Goal: Task Accomplishment & Management: Manage account settings

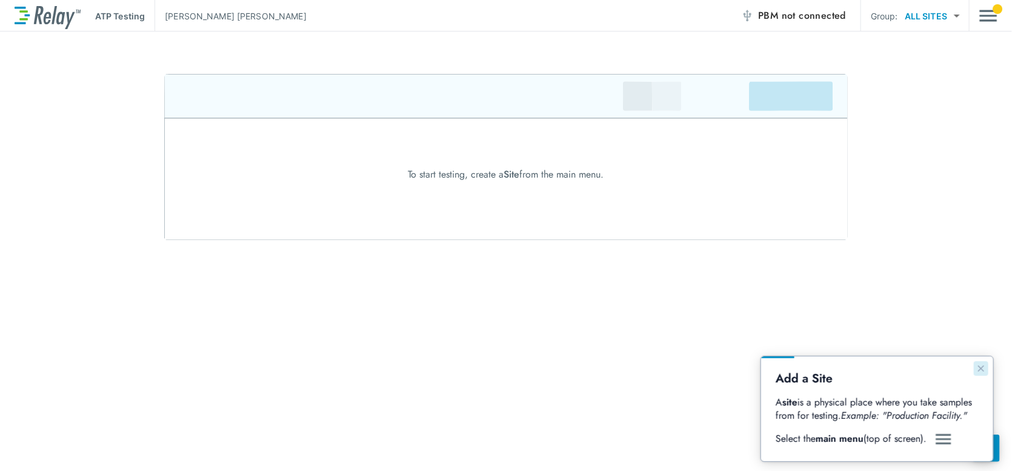
click at [980, 367] on icon "Close guide" at bounding box center [981, 368] width 6 height 6
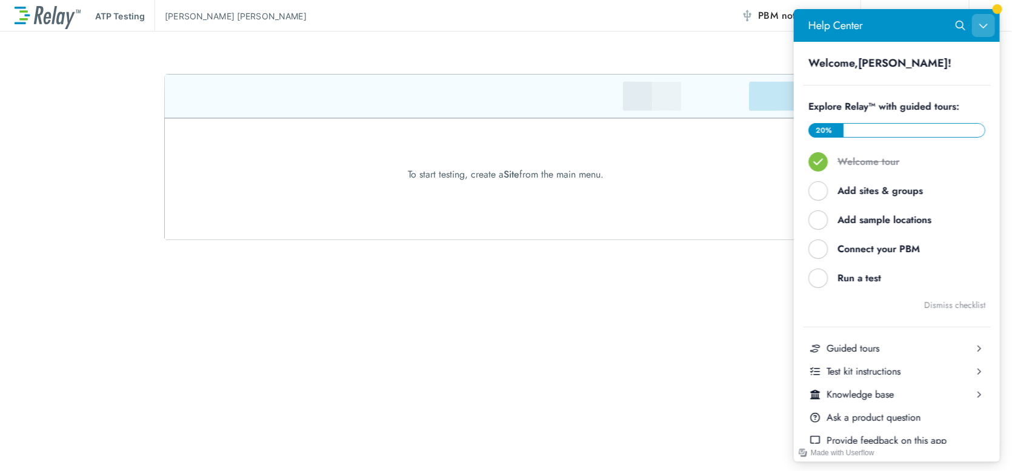
click at [978, 23] on icon "Close Help Center" at bounding box center [983, 26] width 10 height 10
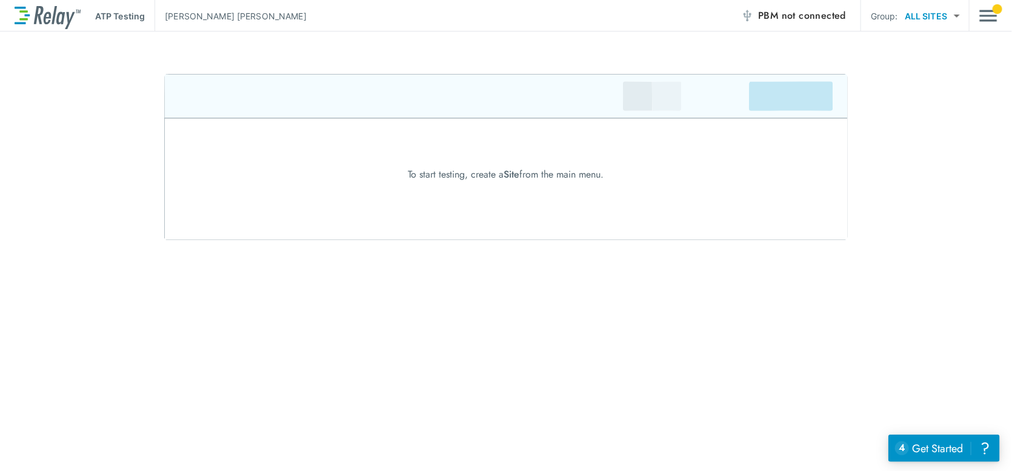
click at [661, 271] on div "ATP Testing [PERSON_NAME] PBM not connected Group: ALL SITES ********* ​ To sta…" at bounding box center [506, 235] width 1012 height 471
click at [808, 98] on img at bounding box center [506, 157] width 684 height 166
click at [806, 19] on span "not connected" at bounding box center [814, 15] width 64 height 14
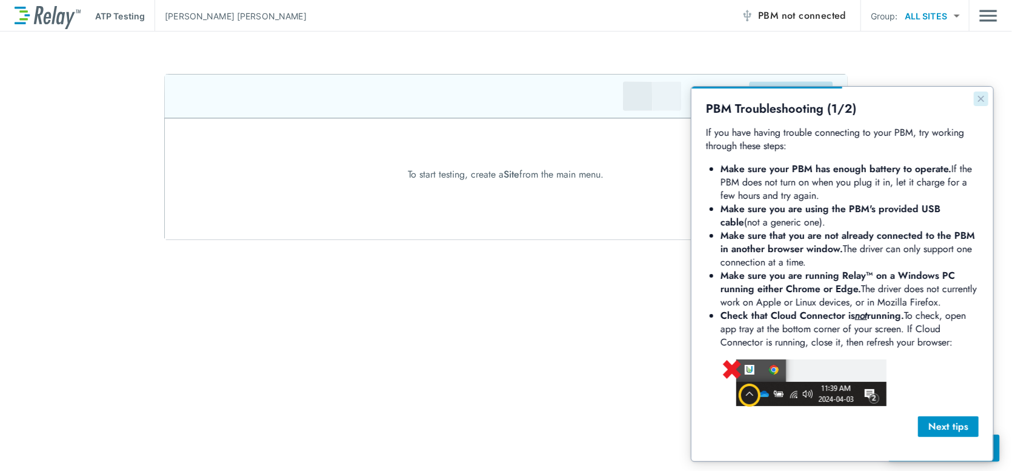
click at [983, 96] on icon "Close guide" at bounding box center [981, 98] width 10 height 10
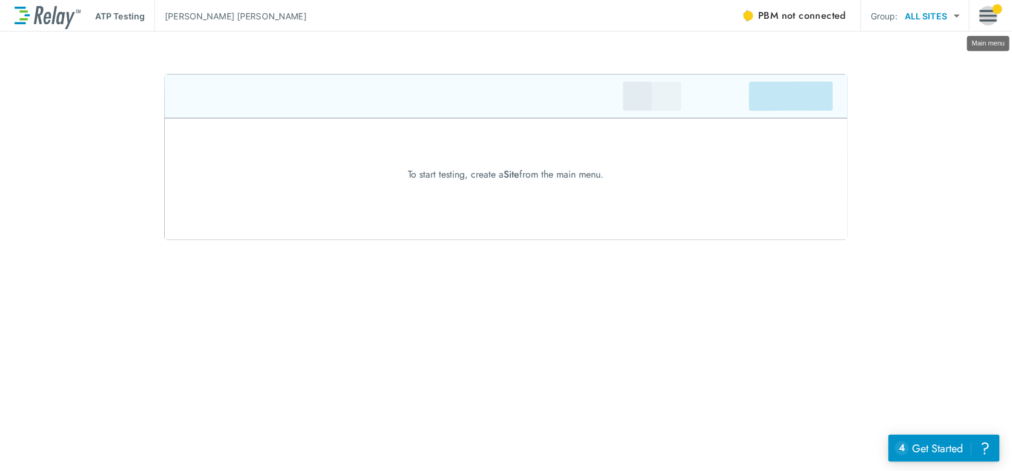
click at [980, 22] on img "Main menu" at bounding box center [989, 15] width 18 height 23
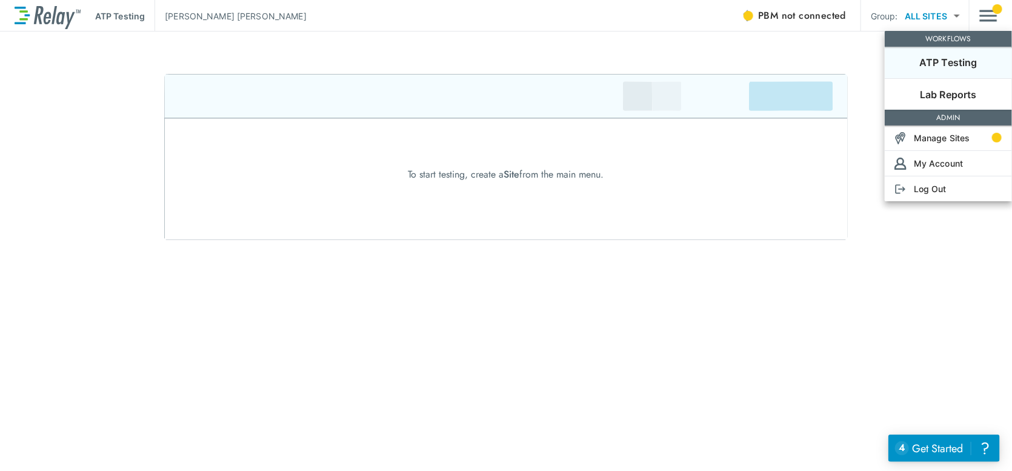
click at [961, 95] on p "Lab Reports" at bounding box center [948, 94] width 57 height 15
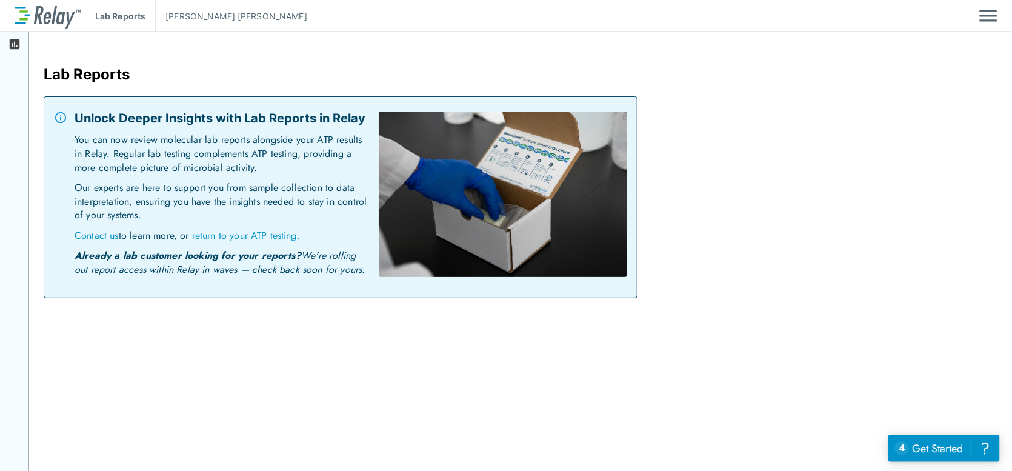
click at [17, 48] on icon at bounding box center [15, 44] width 10 height 10
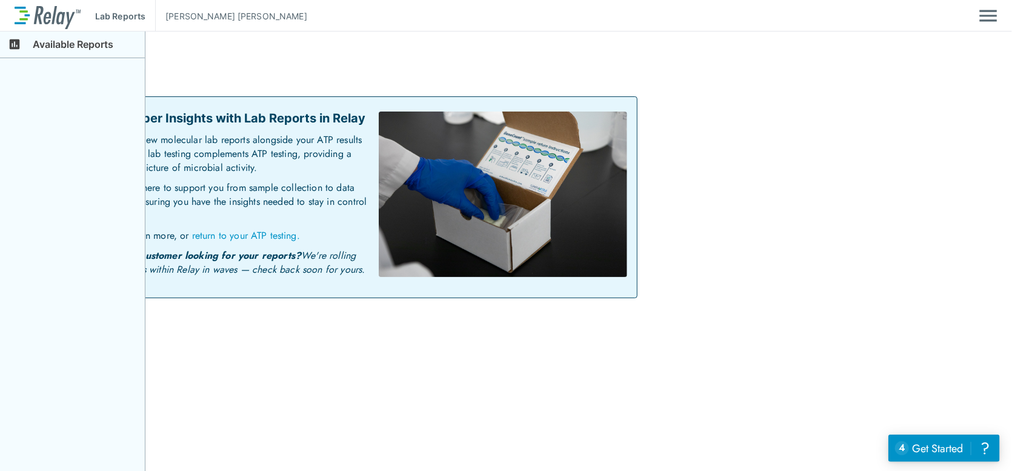
click at [19, 47] on icon at bounding box center [15, 44] width 10 height 10
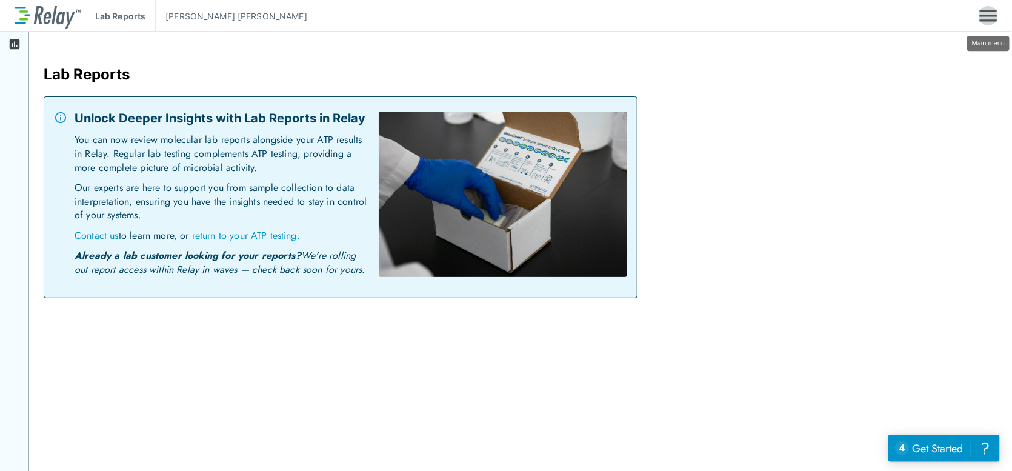
click at [992, 12] on img "Main menu" at bounding box center [989, 15] width 18 height 23
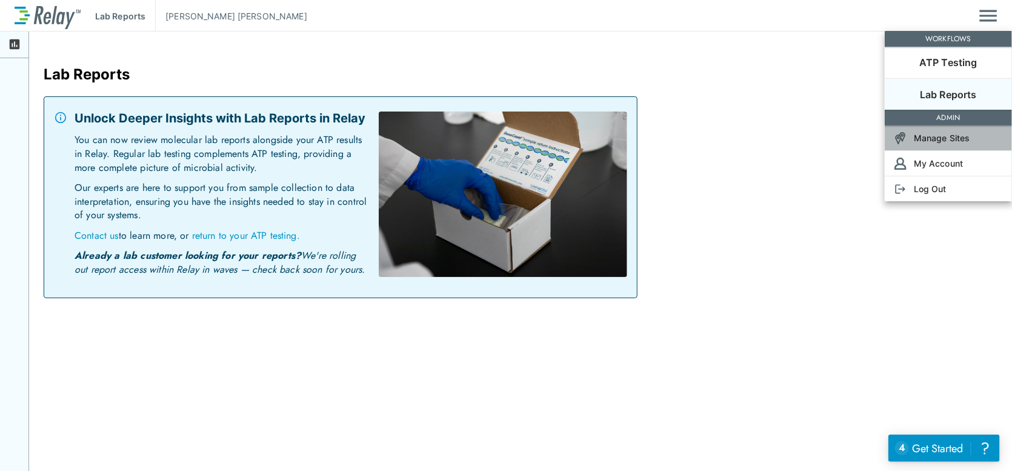
click at [949, 141] on p "Manage Sites" at bounding box center [942, 138] width 56 height 13
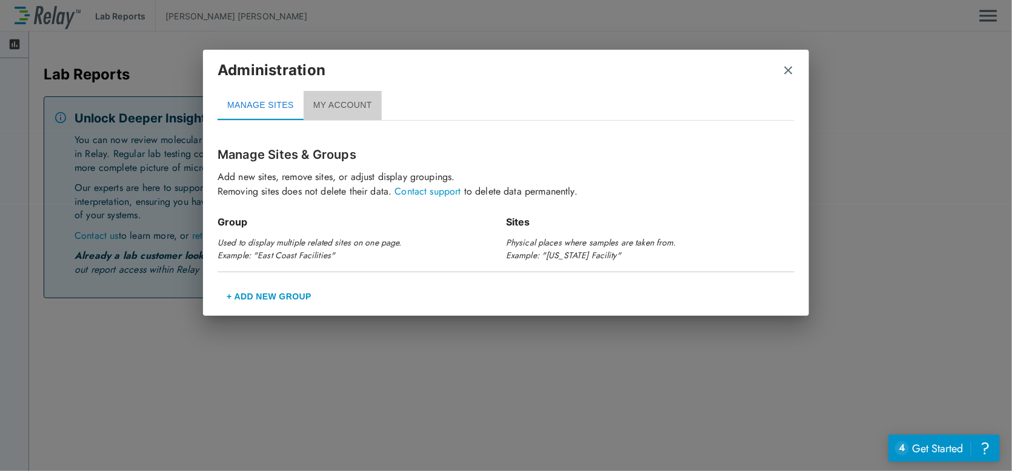
click at [331, 101] on button "MY ACCOUNT" at bounding box center [343, 105] width 78 height 29
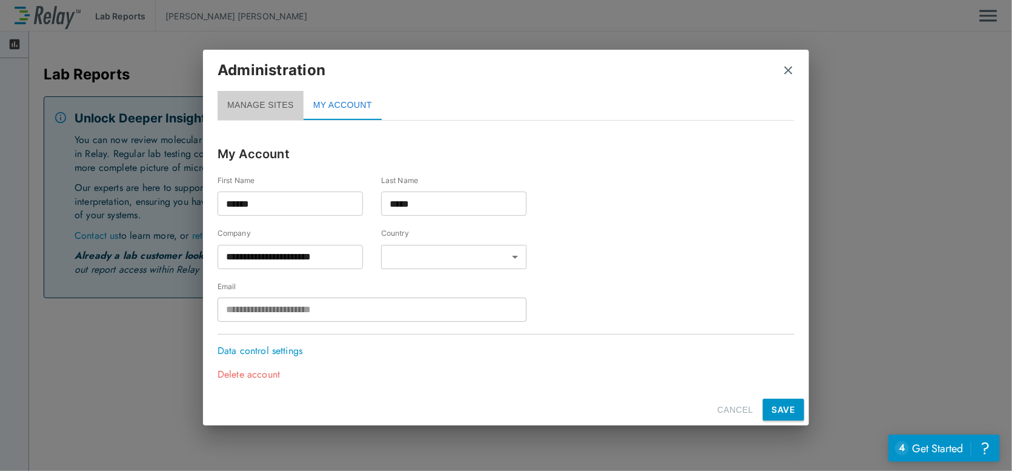
click at [270, 99] on button "MANAGE SITES" at bounding box center [261, 105] width 86 height 29
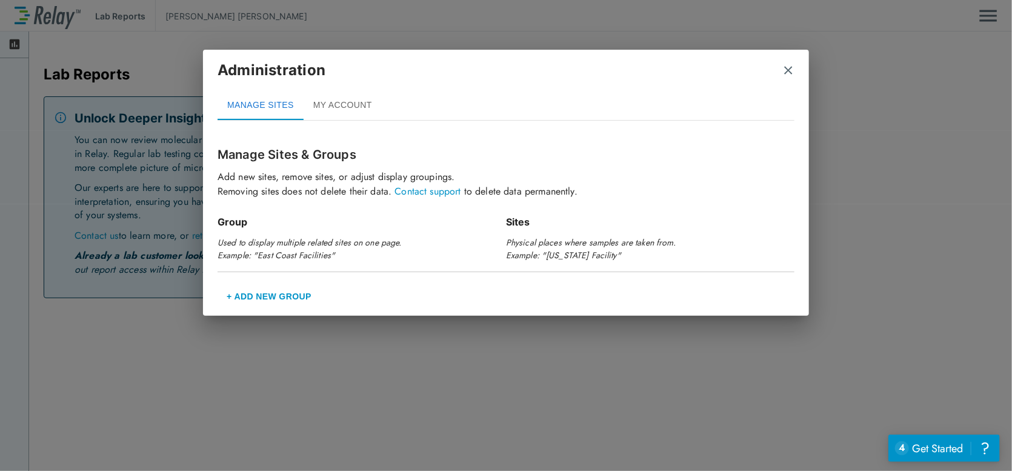
click at [789, 72] on img "close" at bounding box center [789, 70] width 12 height 12
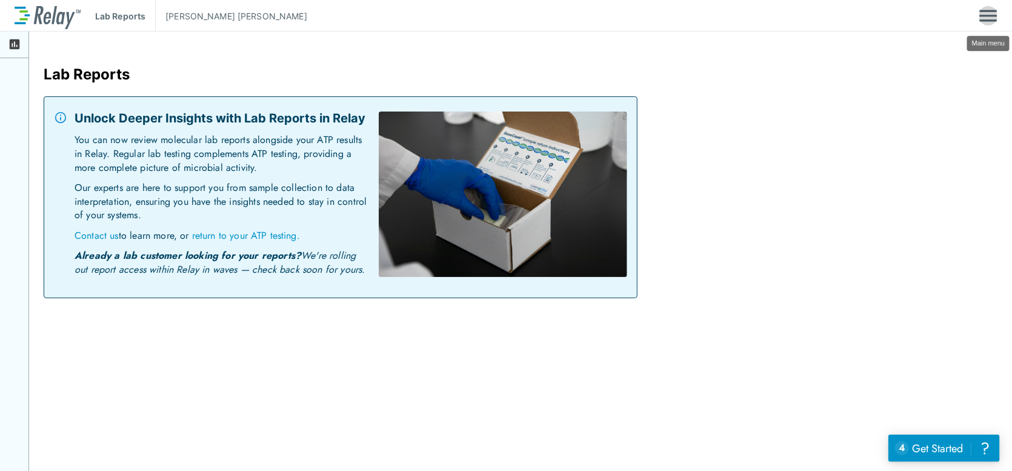
click at [995, 20] on img "Main menu" at bounding box center [989, 15] width 18 height 23
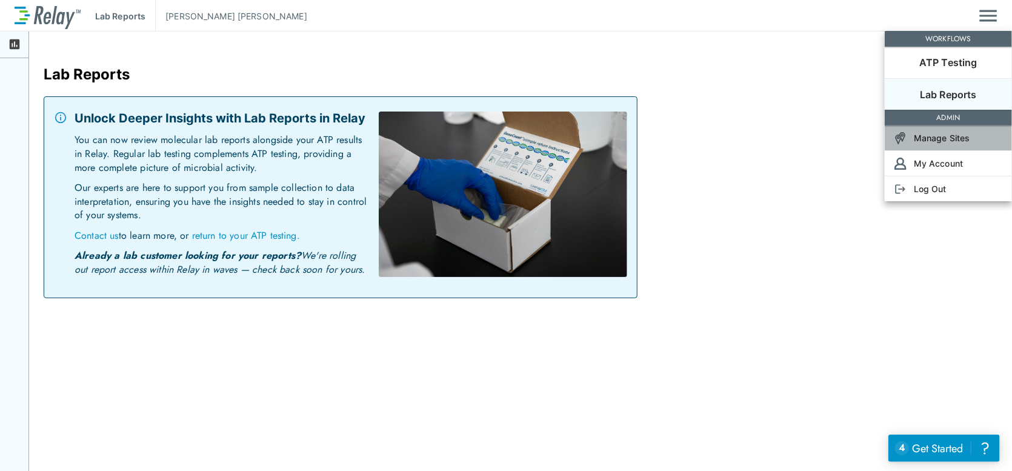
click at [951, 141] on p "Manage Sites" at bounding box center [942, 138] width 56 height 13
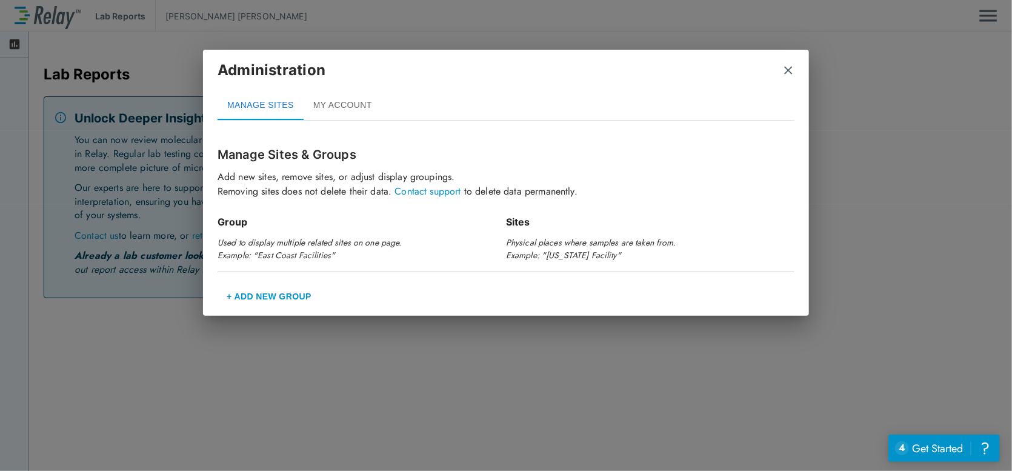
click at [284, 292] on button "+ Add New Group" at bounding box center [269, 296] width 103 height 29
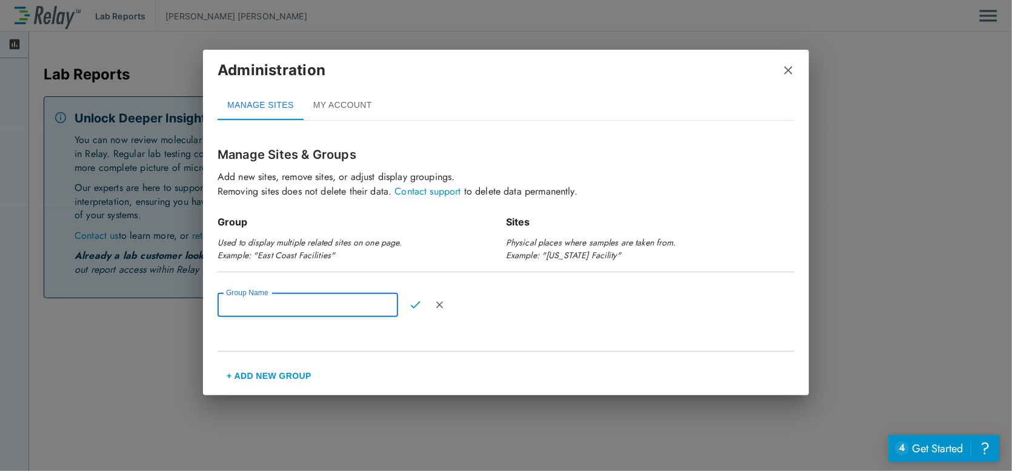
click at [296, 305] on input "Group Name" at bounding box center [308, 305] width 181 height 24
type input "**********"
click at [418, 305] on img "Confirm" at bounding box center [415, 304] width 10 height 11
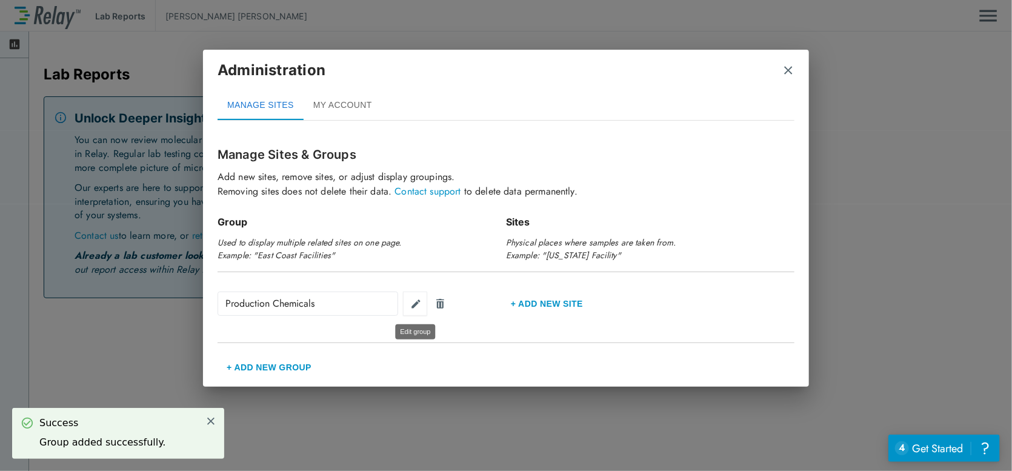
click at [420, 306] on img "Edit group" at bounding box center [416, 304] width 12 height 12
click at [420, 306] on img "Confirm" at bounding box center [417, 303] width 10 height 11
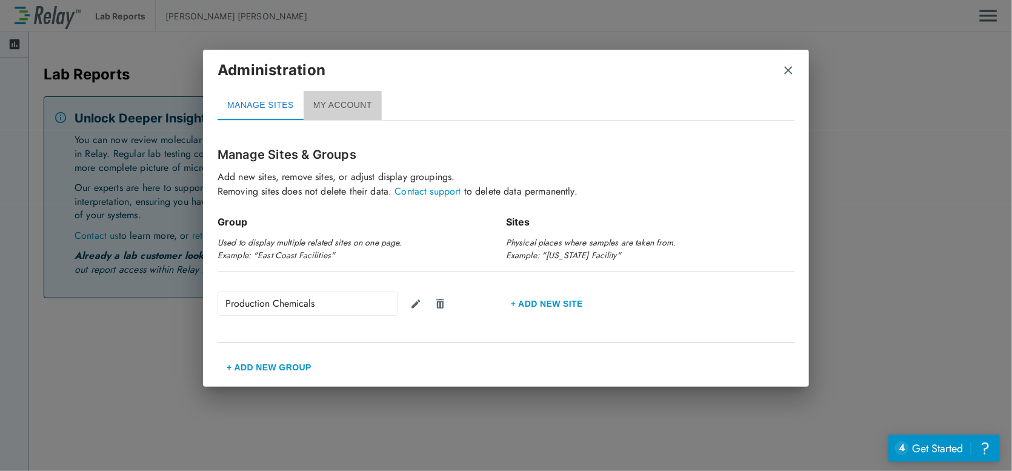
click at [364, 110] on button "MY ACCOUNT" at bounding box center [343, 105] width 78 height 29
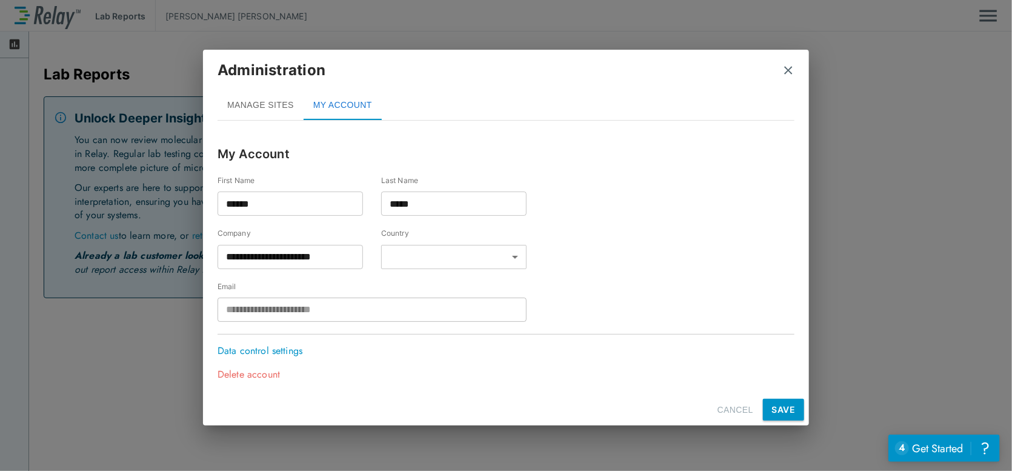
click at [780, 404] on button "SAVE" at bounding box center [783, 410] width 41 height 22
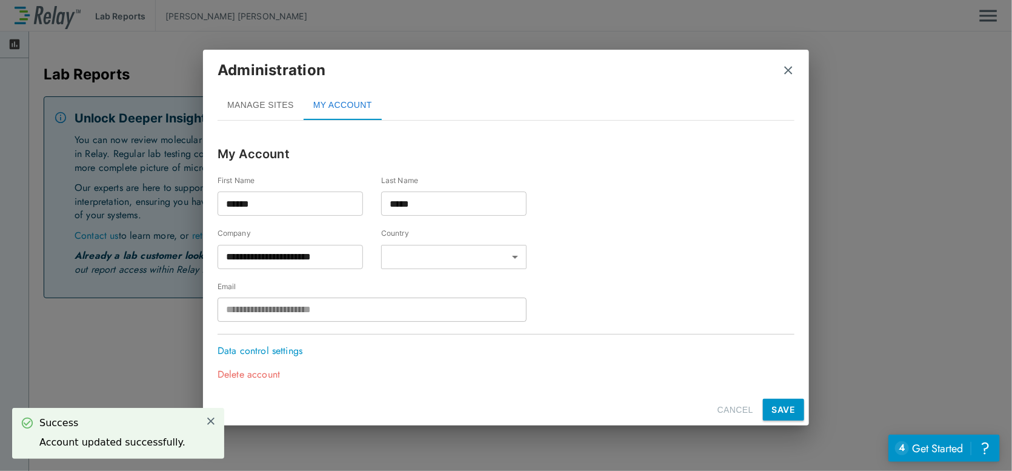
click at [796, 67] on h2 "Administration MANAGE SITES MY ACCOUNT" at bounding box center [506, 90] width 606 height 81
click at [792, 69] on h2 "Administration MANAGE SITES MY ACCOUNT" at bounding box center [506, 90] width 606 height 81
click at [790, 70] on img "close" at bounding box center [789, 70] width 12 height 12
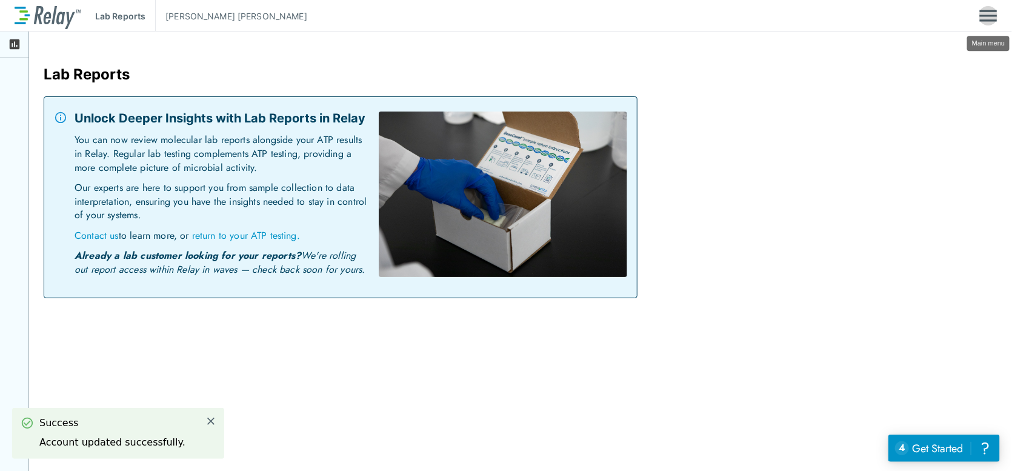
click at [996, 14] on img "Main menu" at bounding box center [989, 15] width 18 height 23
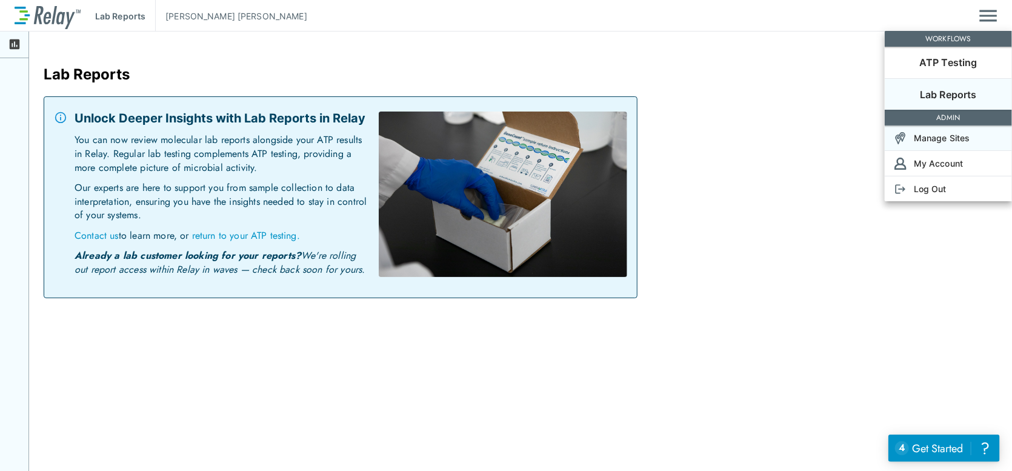
click at [958, 136] on p "Manage Sites" at bounding box center [942, 138] width 56 height 13
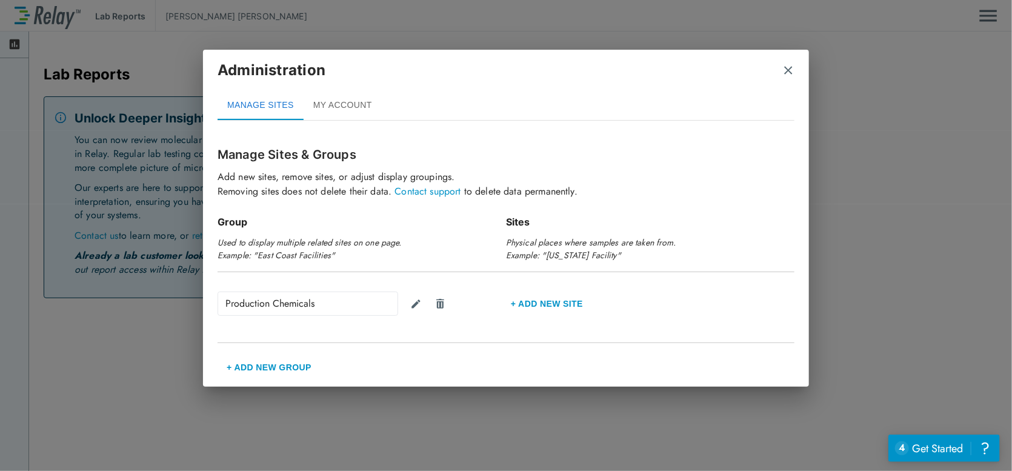
click at [349, 112] on button "MY ACCOUNT" at bounding box center [343, 105] width 78 height 29
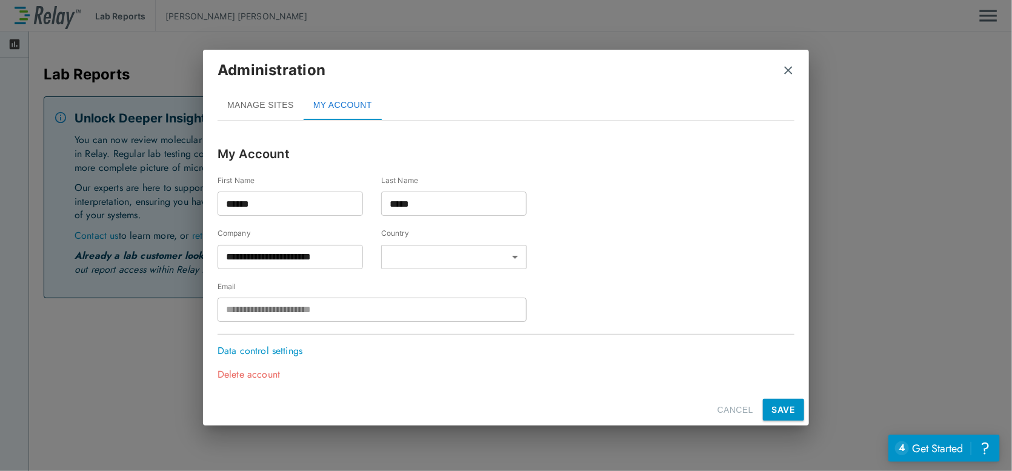
click at [272, 356] on p "Data control settings" at bounding box center [263, 351] width 91 height 15
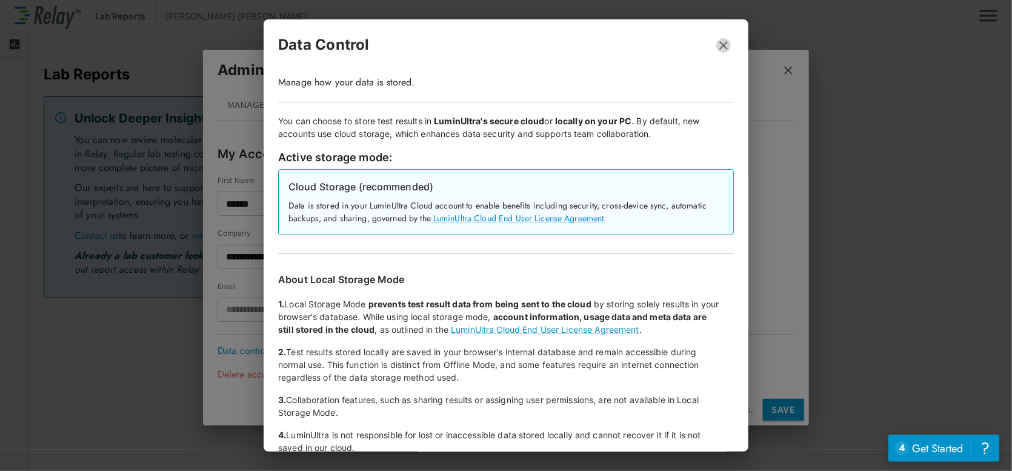
click at [717, 48] on icon "button" at bounding box center [724, 45] width 15 height 15
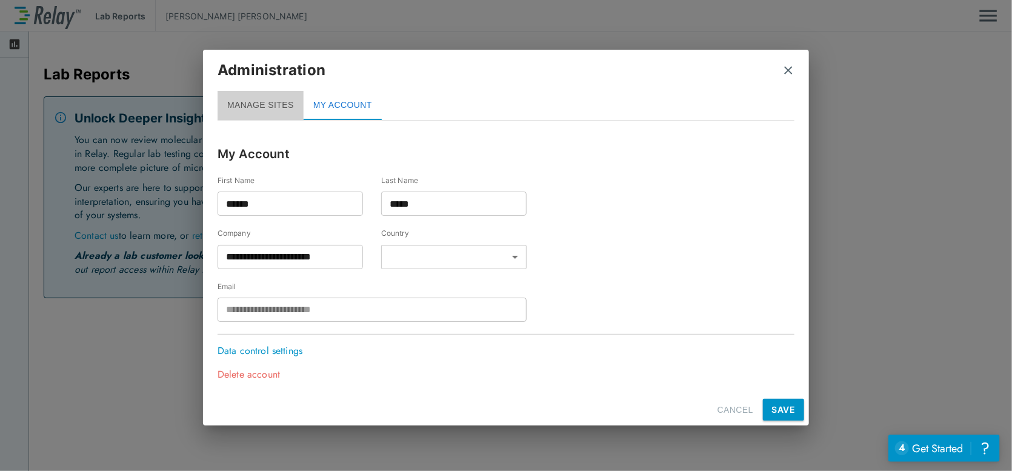
click at [255, 108] on button "MANAGE SITES" at bounding box center [261, 105] width 86 height 29
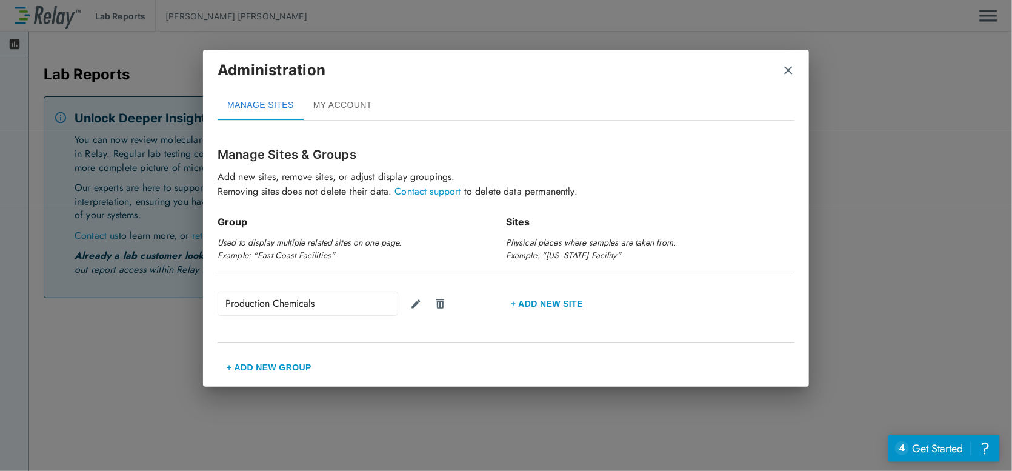
click at [792, 70] on img "close" at bounding box center [789, 70] width 12 height 12
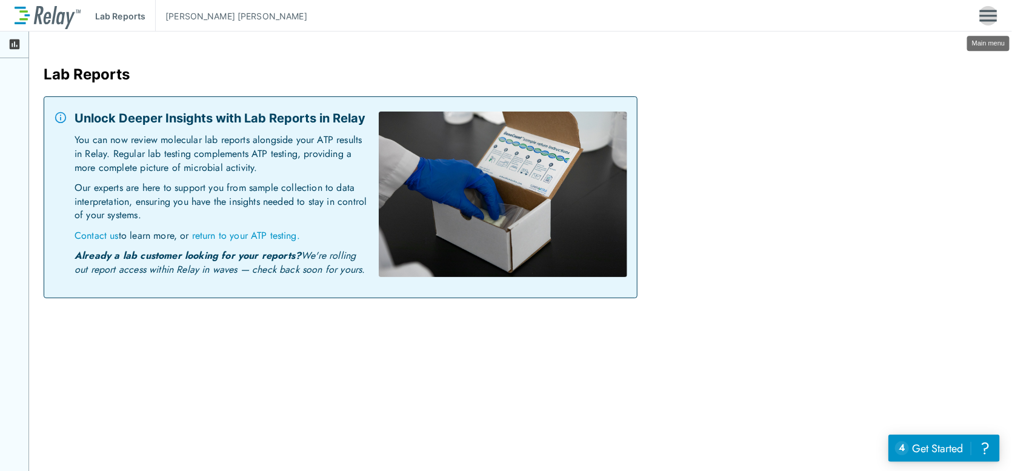
click at [990, 12] on img "Main menu" at bounding box center [989, 15] width 18 height 23
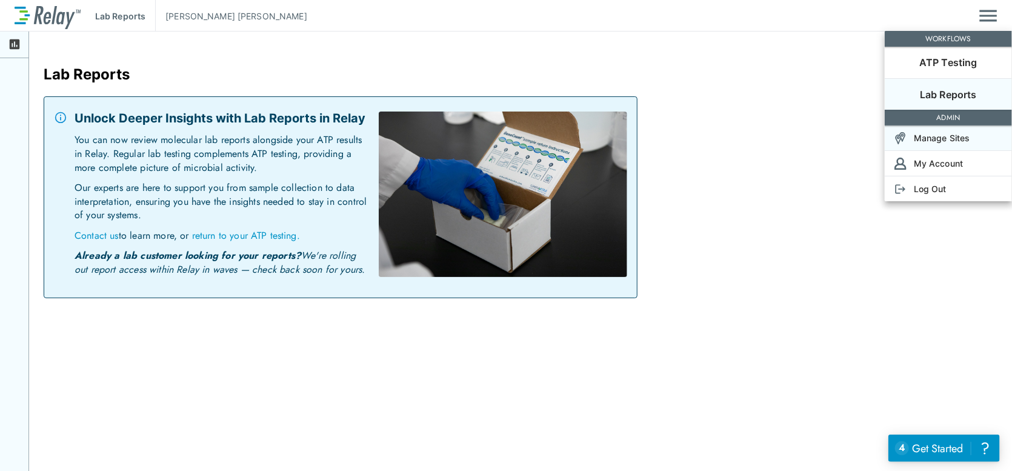
click at [935, 133] on p "Manage Sites" at bounding box center [942, 138] width 56 height 13
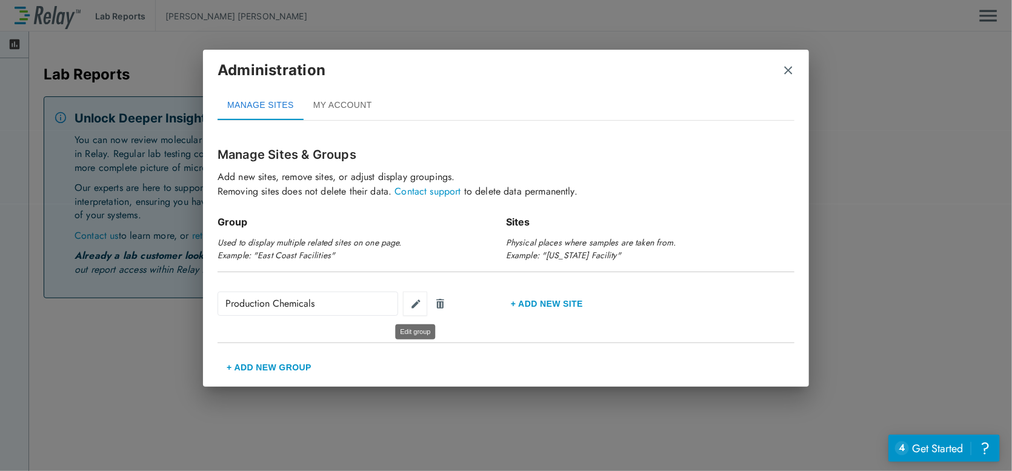
click at [417, 306] on img "Edit group" at bounding box center [416, 304] width 12 height 12
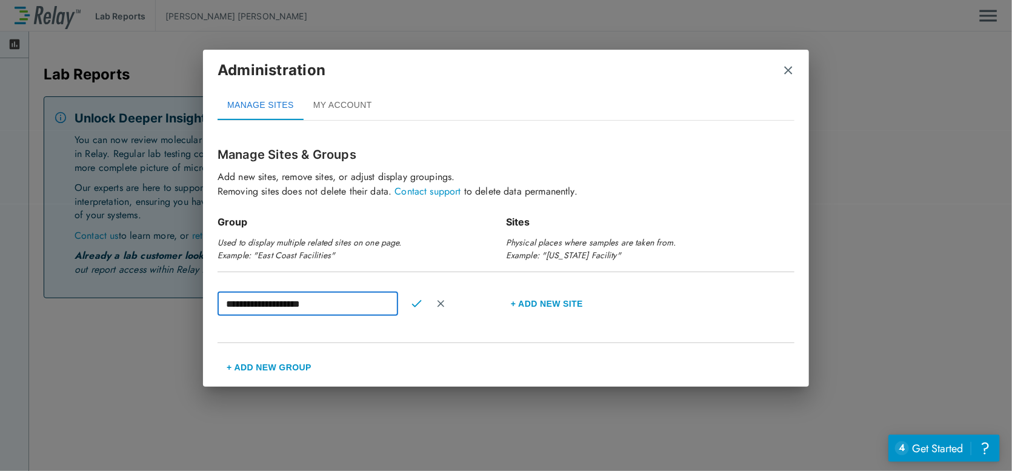
drag, startPoint x: 335, startPoint y: 310, endPoint x: 206, endPoint y: 302, distance: 128.8
click at [207, 302] on div "**********" at bounding box center [506, 256] width 606 height 252
type input "*"
type input "**********"
click at [412, 302] on img "Confirm" at bounding box center [417, 303] width 10 height 11
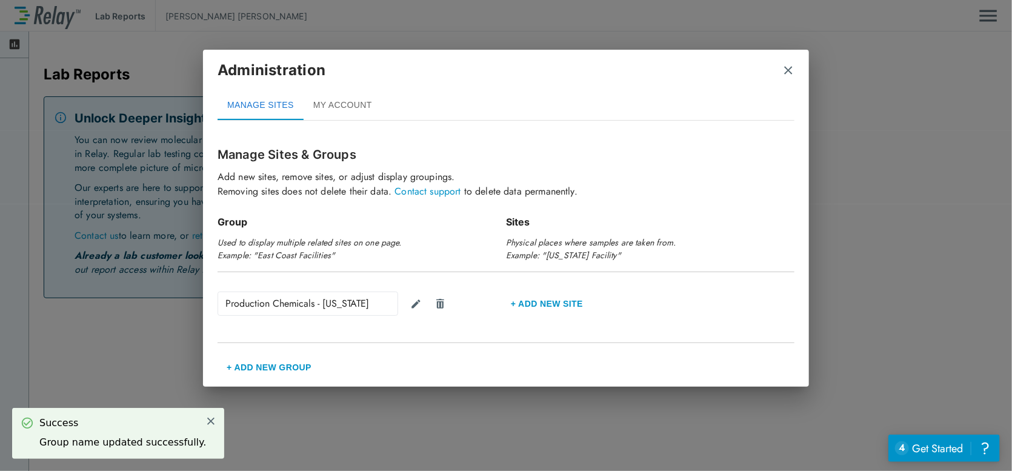
click at [553, 302] on button "+ Add new Site" at bounding box center [547, 303] width 82 height 29
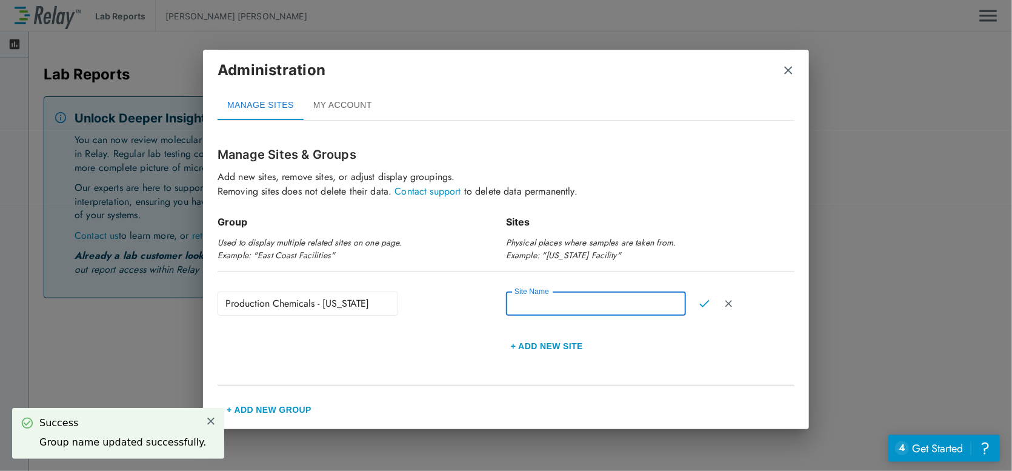
click at [537, 306] on input "Site Name" at bounding box center [596, 304] width 180 height 24
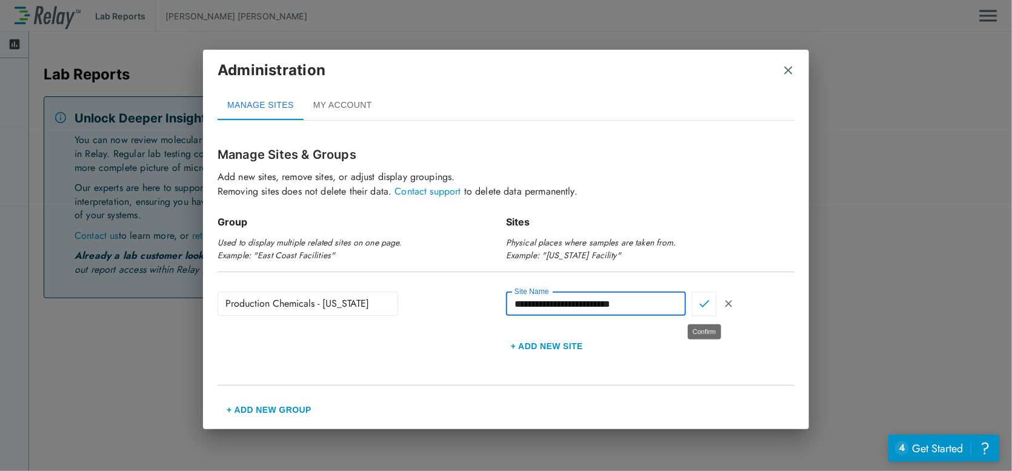
type input "**********"
click at [703, 302] on img "Confirm" at bounding box center [705, 303] width 10 height 11
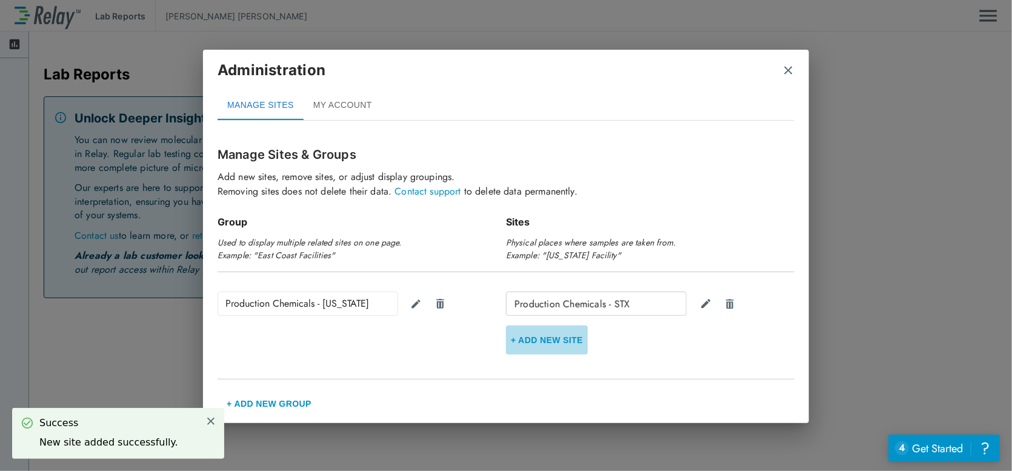
click at [549, 343] on button "+ Add new Site" at bounding box center [547, 340] width 82 height 29
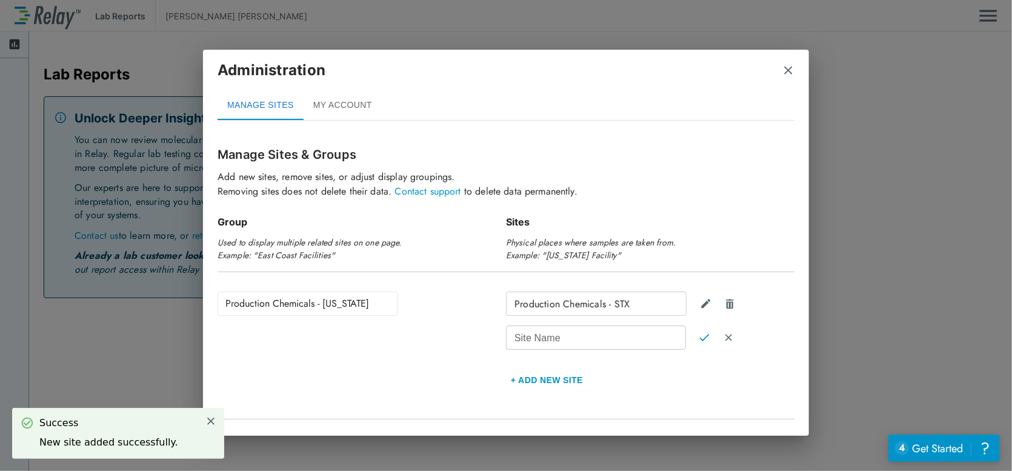
click at [559, 339] on input "Site Name" at bounding box center [596, 338] width 180 height 24
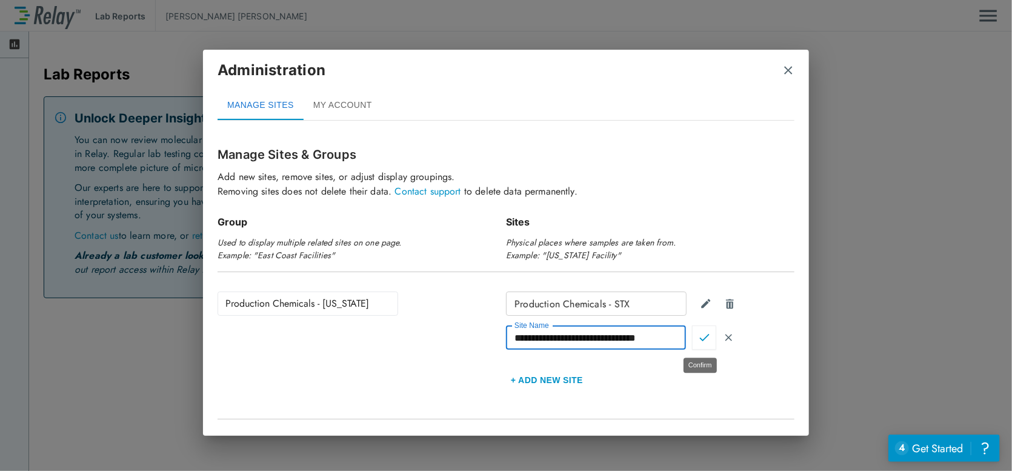
type input "**********"
click at [700, 333] on img "Confirm" at bounding box center [705, 337] width 10 height 11
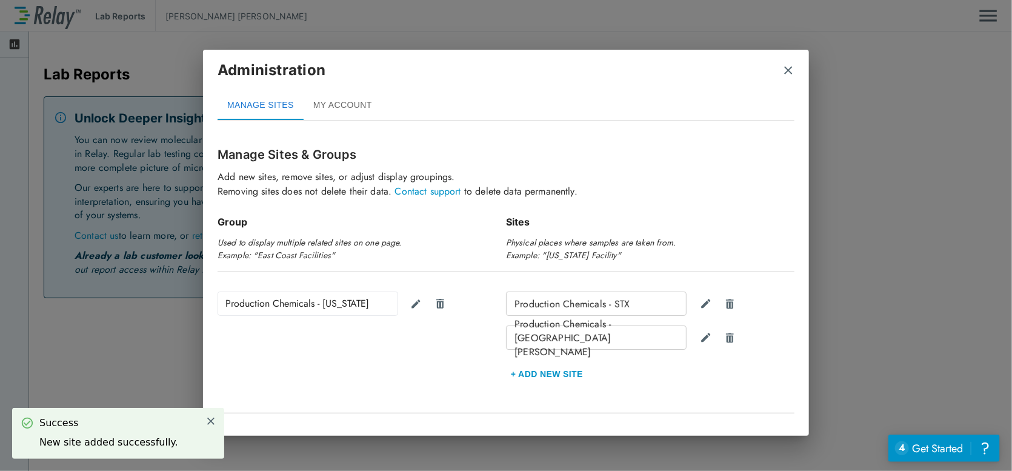
click at [548, 373] on button "+ Add new Site" at bounding box center [547, 373] width 82 height 29
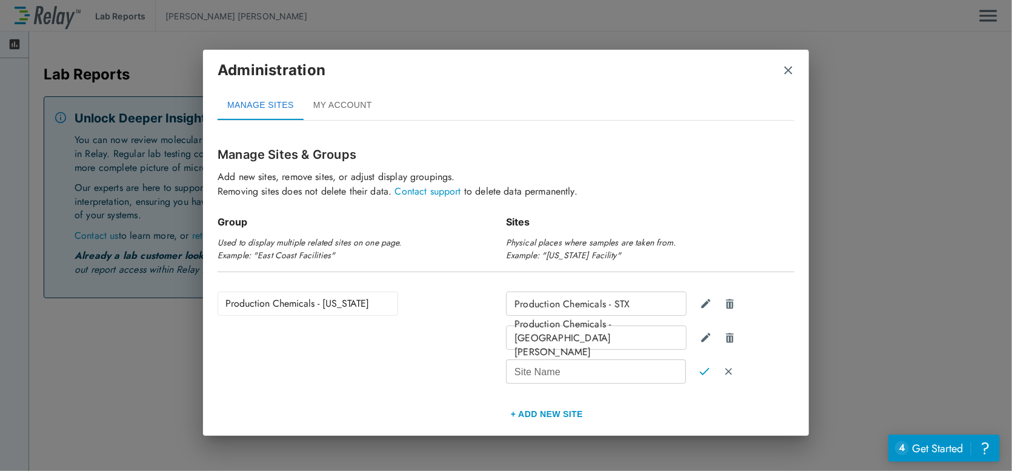
click at [365, 306] on div "Production Chemicals - [US_STATE]" at bounding box center [308, 304] width 181 height 24
click at [351, 297] on div "Production Chemicals - [US_STATE]" at bounding box center [308, 304] width 181 height 24
click at [348, 306] on div "Production Chemicals - [US_STATE]" at bounding box center [308, 304] width 181 height 24
click at [344, 305] on div "Production Chemicals - [US_STATE]" at bounding box center [308, 304] width 181 height 24
click at [315, 307] on div "Production Chemicals - [US_STATE]" at bounding box center [308, 304] width 181 height 24
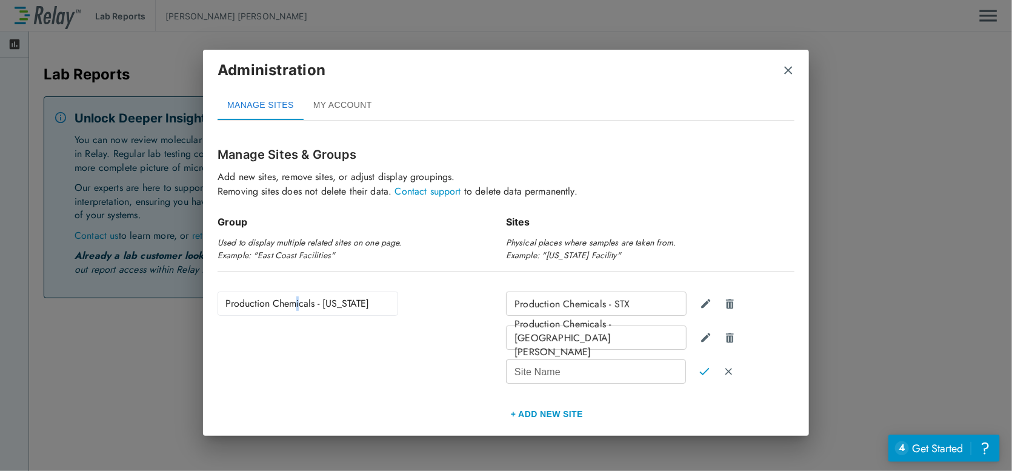
click at [295, 302] on div "Production Chemicals - [US_STATE]" at bounding box center [308, 304] width 181 height 24
click at [294, 303] on div "Production Chemicals - [US_STATE]" at bounding box center [308, 304] width 181 height 24
click at [282, 302] on div "Production Chemicals - [US_STATE]" at bounding box center [308, 304] width 181 height 24
click at [273, 300] on div "Production Chemicals - [US_STATE]" at bounding box center [308, 304] width 181 height 24
drag, startPoint x: 345, startPoint y: 286, endPoint x: 353, endPoint y: 302, distance: 17.6
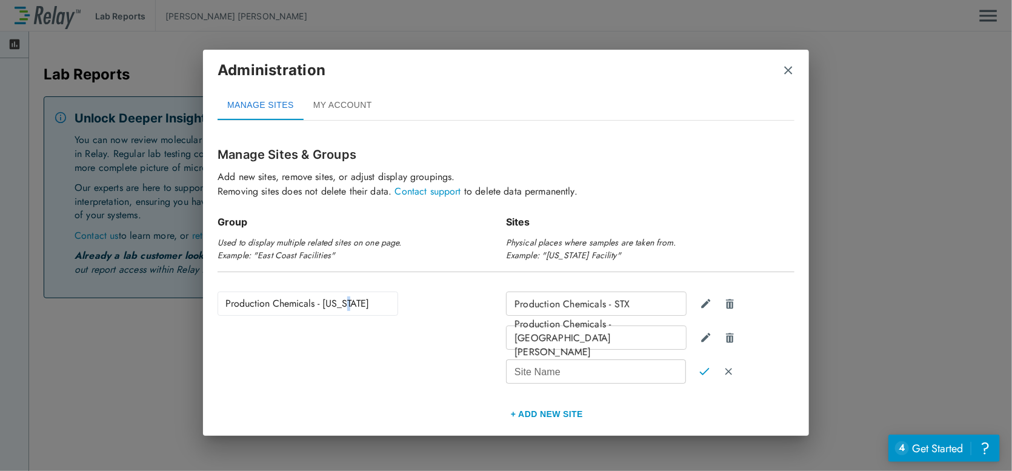
click at [352, 292] on div "Production Chemicals - [US_STATE]" at bounding box center [362, 360] width 289 height 147
click at [358, 306] on div "Production Chemicals - [US_STATE]" at bounding box center [308, 304] width 181 height 24
click at [303, 303] on div "Production Chemicals - [US_STATE]" at bounding box center [308, 304] width 181 height 24
click at [304, 303] on div "Production Chemicals - [US_STATE]" at bounding box center [308, 304] width 181 height 24
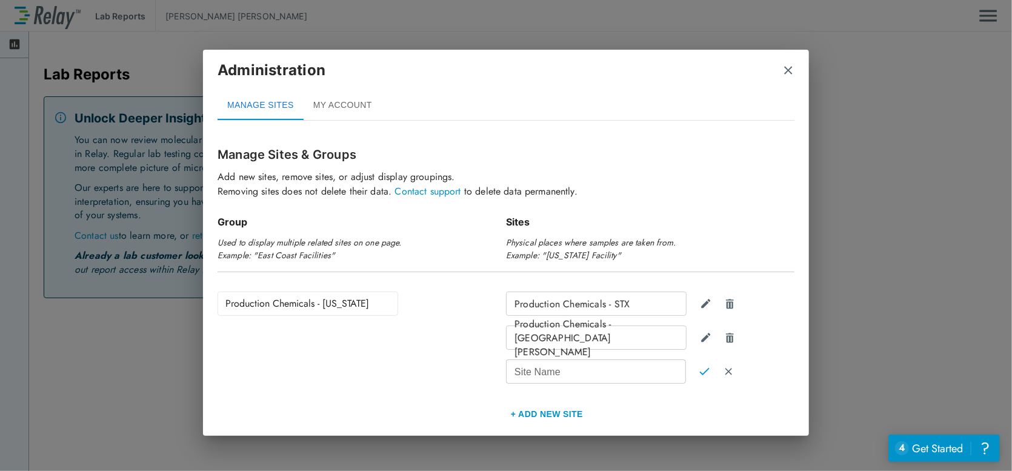
click at [319, 308] on div "Production Chemicals - [US_STATE]" at bounding box center [308, 304] width 181 height 24
click at [326, 309] on div "Production Chemicals - [US_STATE]" at bounding box center [308, 304] width 181 height 24
click at [730, 339] on img "Delete site" at bounding box center [730, 338] width 12 height 12
click at [724, 309] on img "Delete site" at bounding box center [730, 304] width 12 height 12
click at [727, 302] on img "Cancel" at bounding box center [729, 303] width 10 height 11
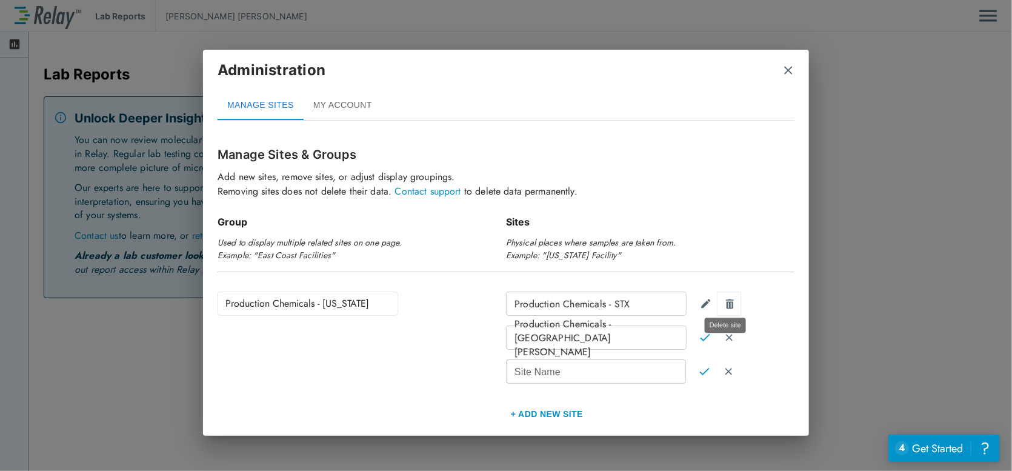
click at [728, 301] on img "Delete site" at bounding box center [730, 304] width 12 height 12
click at [727, 368] on img "Cancel" at bounding box center [729, 371] width 10 height 11
click at [729, 339] on img "Cancel" at bounding box center [729, 337] width 10 height 11
click at [730, 339] on img "Delete site" at bounding box center [730, 338] width 12 height 12
click at [417, 306] on img "Edit group" at bounding box center [416, 304] width 12 height 12
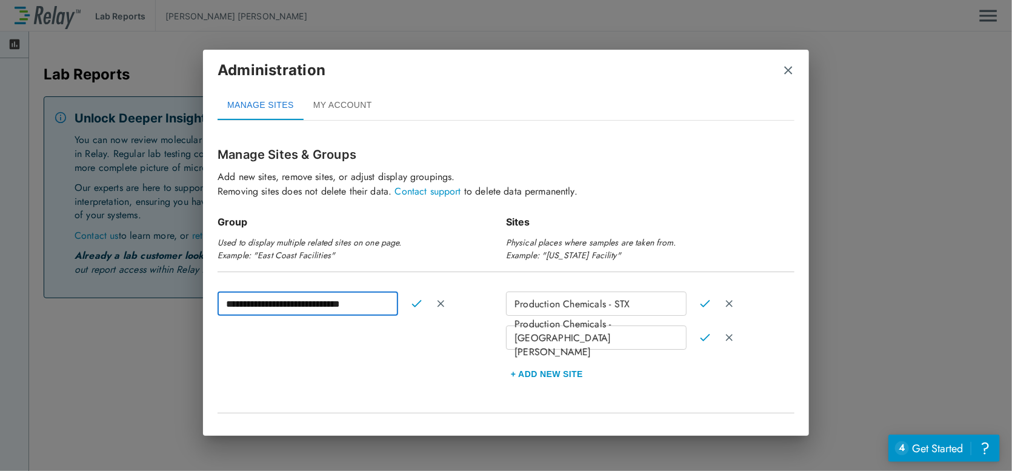
drag, startPoint x: 372, startPoint y: 302, endPoint x: 359, endPoint y: 301, distance: 12.2
click at [358, 302] on input "**********" at bounding box center [308, 304] width 181 height 24
type input "**********"
click at [412, 305] on img "Confirm" at bounding box center [417, 303] width 10 height 11
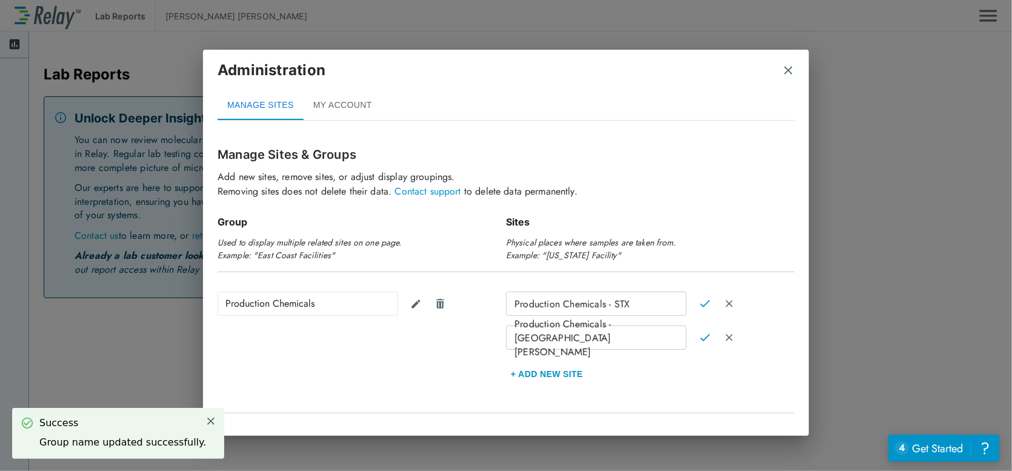
click at [562, 376] on button "+ Add new Site" at bounding box center [547, 373] width 82 height 29
click at [567, 377] on input "Site Name" at bounding box center [596, 371] width 180 height 24
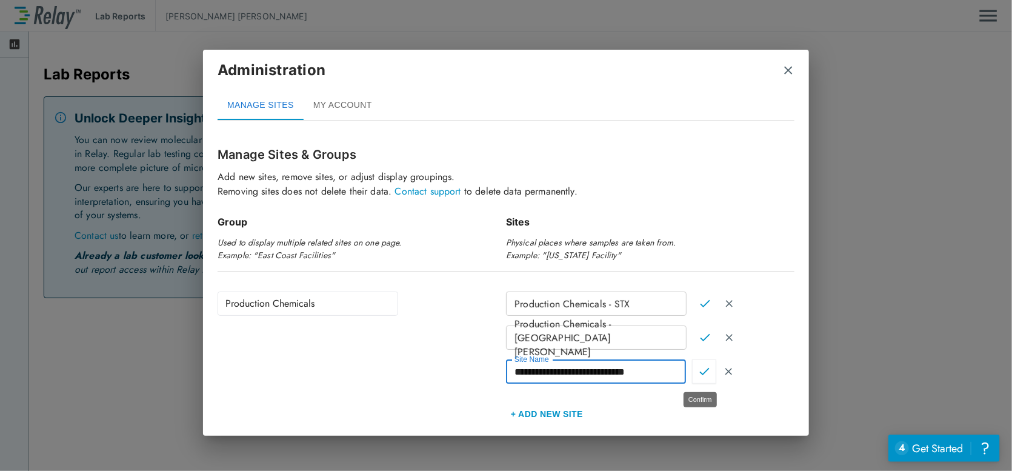
type input "**********"
click at [700, 372] on img "Confirm" at bounding box center [705, 371] width 10 height 11
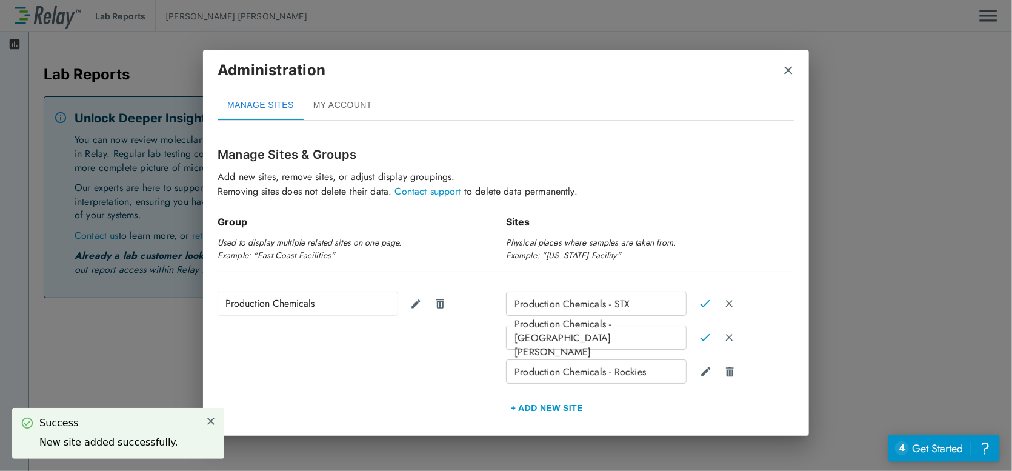
click at [561, 403] on button "+ Add new Site" at bounding box center [547, 407] width 82 height 29
click at [559, 406] on input "Site Name" at bounding box center [596, 405] width 180 height 24
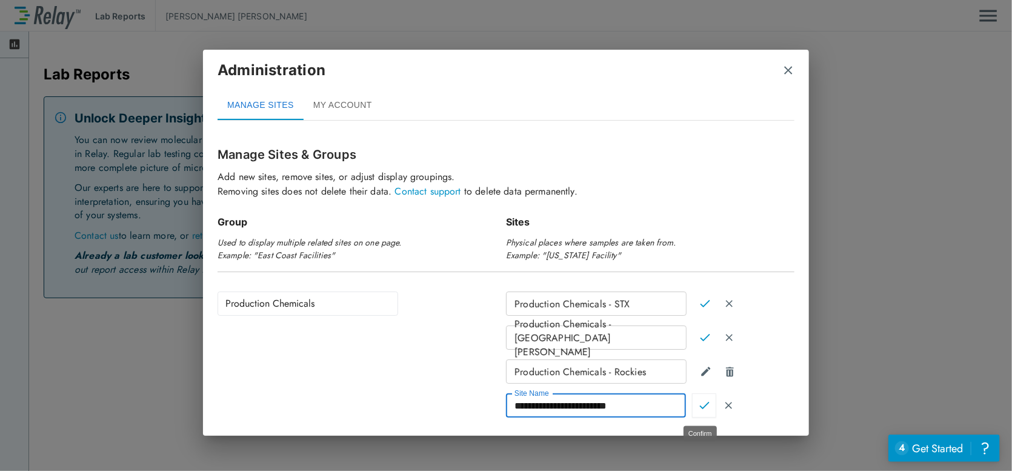
type input "**********"
click at [704, 407] on img "Confirm" at bounding box center [705, 405] width 10 height 11
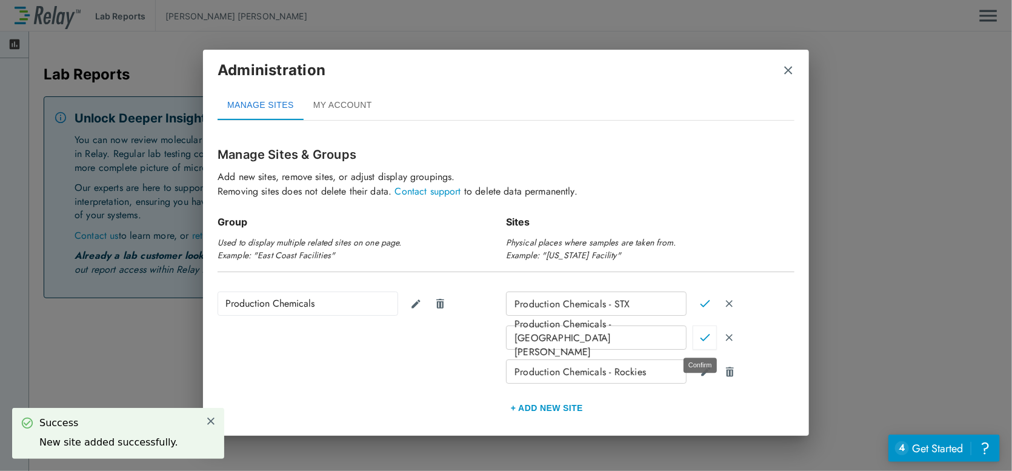
click at [700, 339] on img "Confirm" at bounding box center [705, 337] width 10 height 11
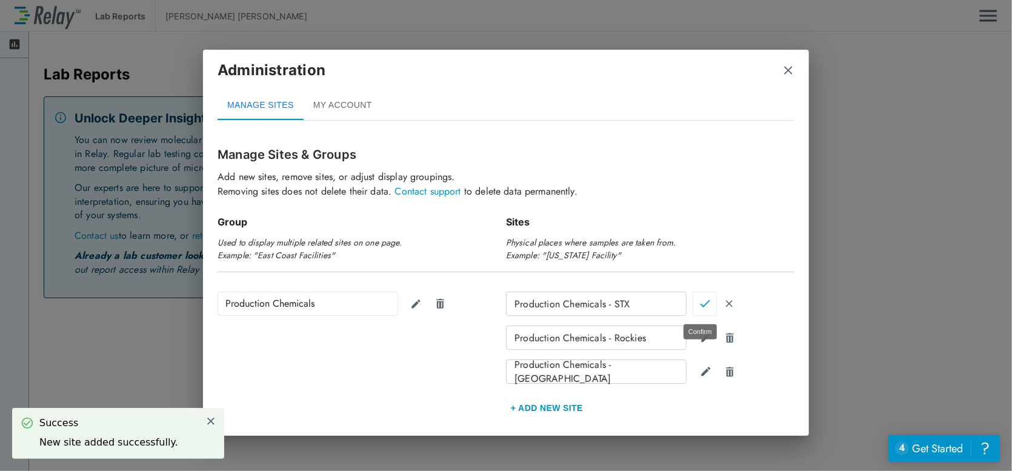
click at [701, 303] on img "Confirm" at bounding box center [705, 303] width 10 height 11
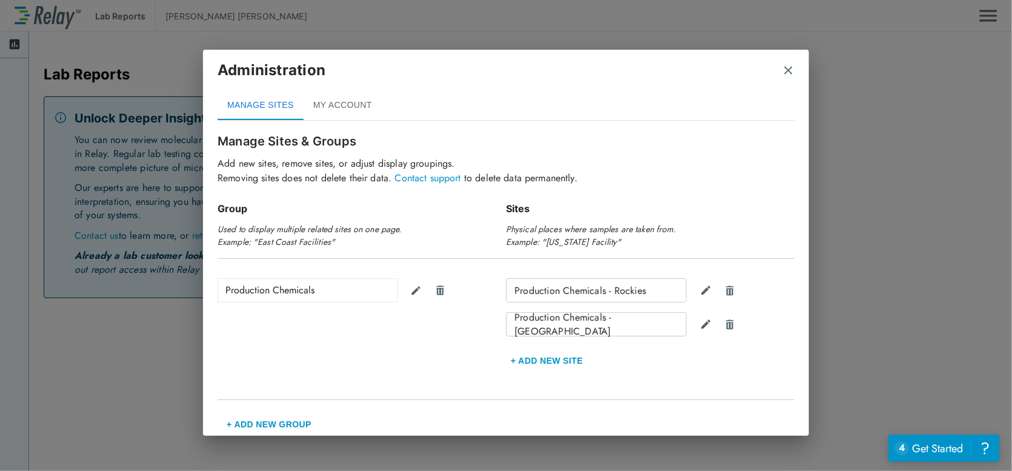
scroll to position [20, 0]
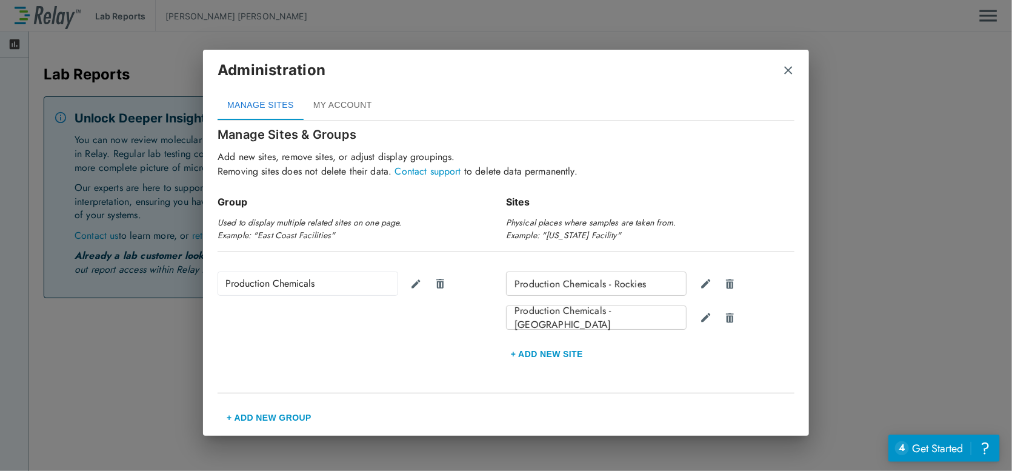
click at [557, 350] on button "+ Add new Site" at bounding box center [547, 353] width 82 height 29
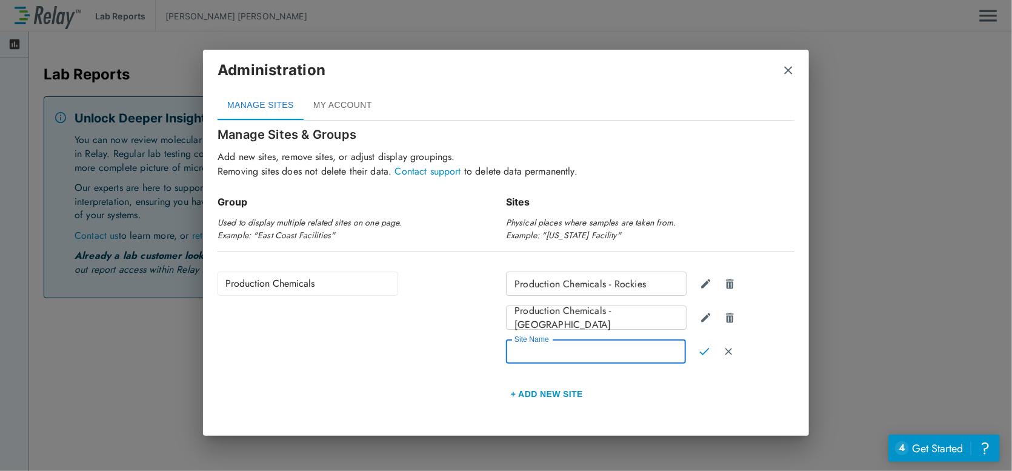
click at [560, 349] on input "Site Name" at bounding box center [596, 351] width 180 height 24
type input "**********"
click at [705, 353] on img "Confirm" at bounding box center [705, 351] width 10 height 11
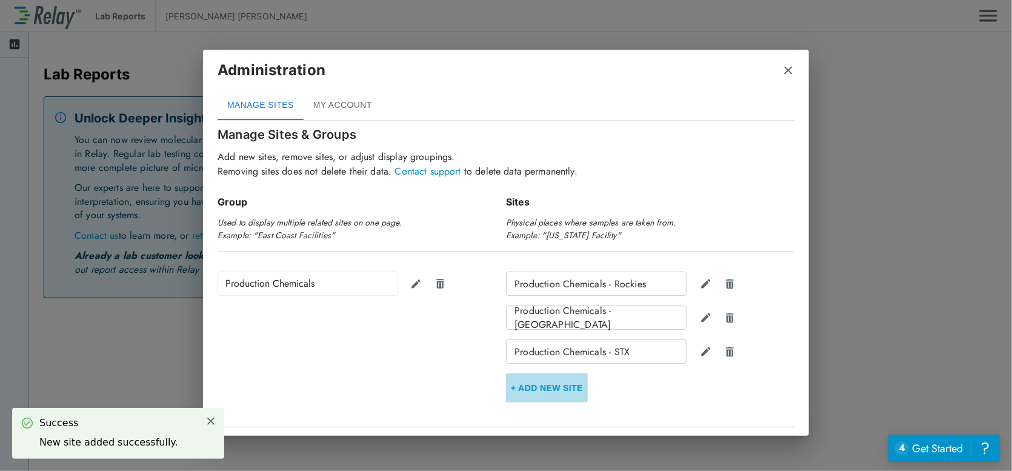
click at [547, 383] on button "+ Add new Site" at bounding box center [547, 387] width 82 height 29
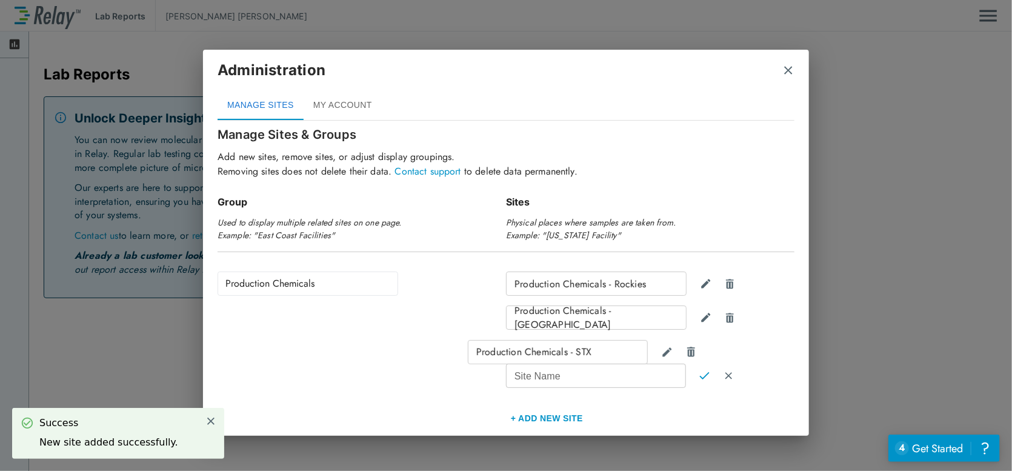
drag, startPoint x: 632, startPoint y: 352, endPoint x: 609, endPoint y: 349, distance: 22.6
click at [606, 350] on div "Production Chemicals - Rockies Production Chemicals - NM Production Chemicals -…" at bounding box center [650, 352] width 289 height 161
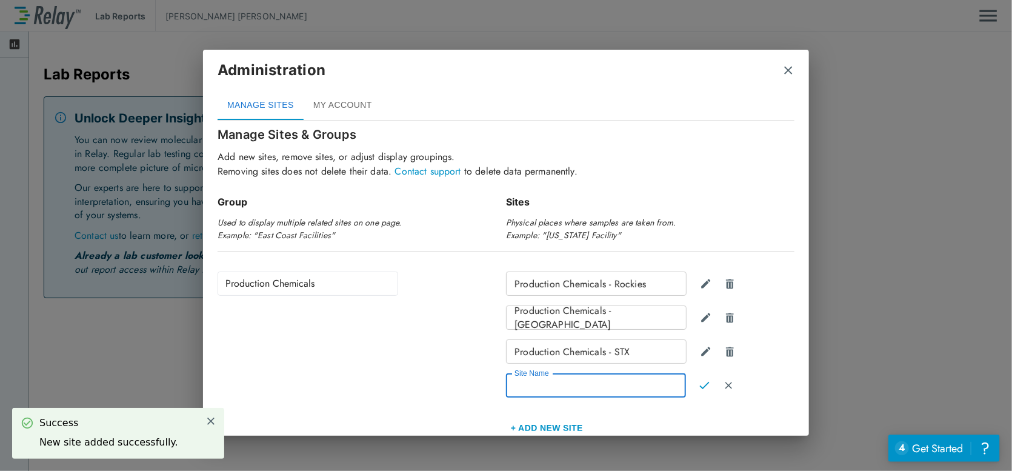
click at [570, 379] on input "Site Name" at bounding box center [596, 385] width 180 height 24
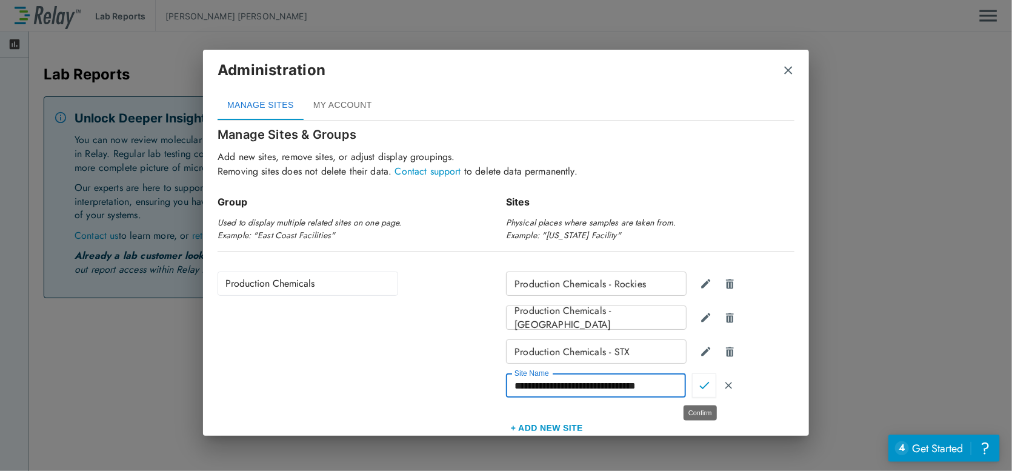
type input "**********"
click at [700, 384] on img "Confirm" at bounding box center [705, 385] width 10 height 11
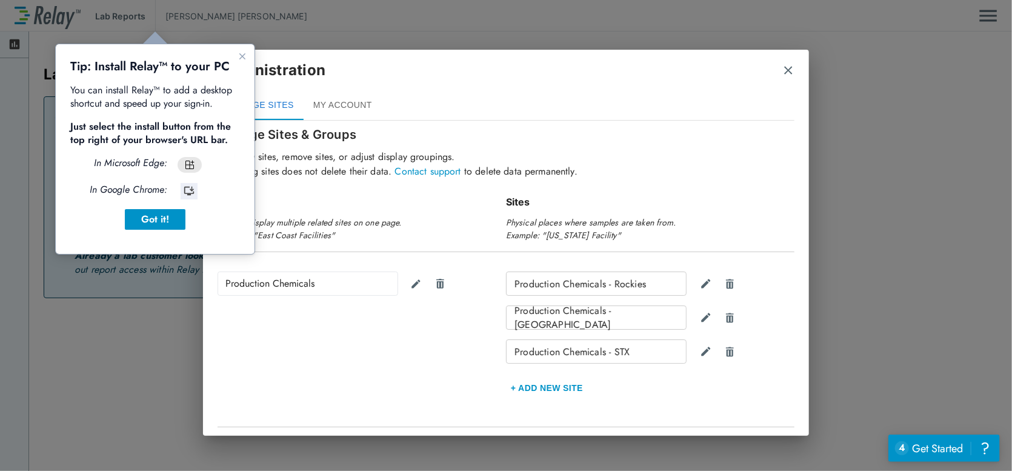
scroll to position [0, 0]
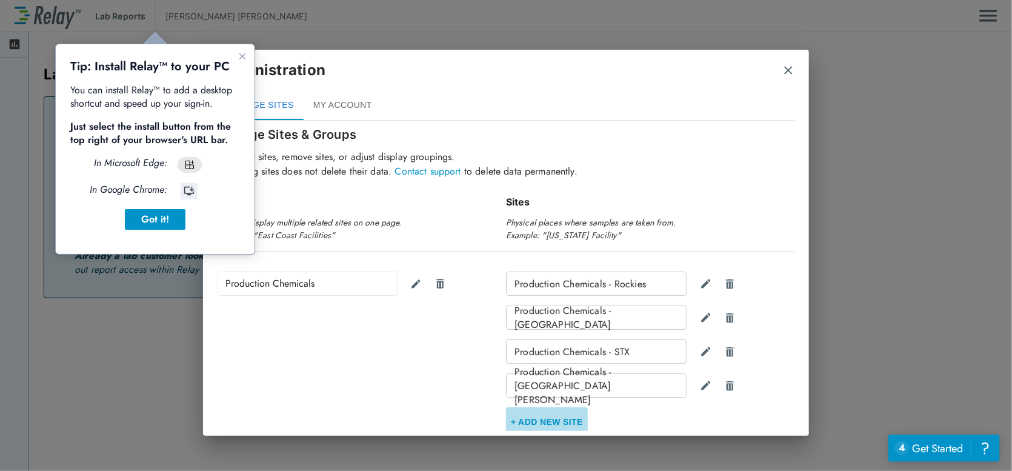
click at [555, 419] on button "+ Add new Site" at bounding box center [547, 421] width 82 height 29
click at [567, 415] on input "Site Name" at bounding box center [596, 419] width 180 height 24
type input "**********"
click at [703, 419] on img "Confirm" at bounding box center [705, 419] width 10 height 11
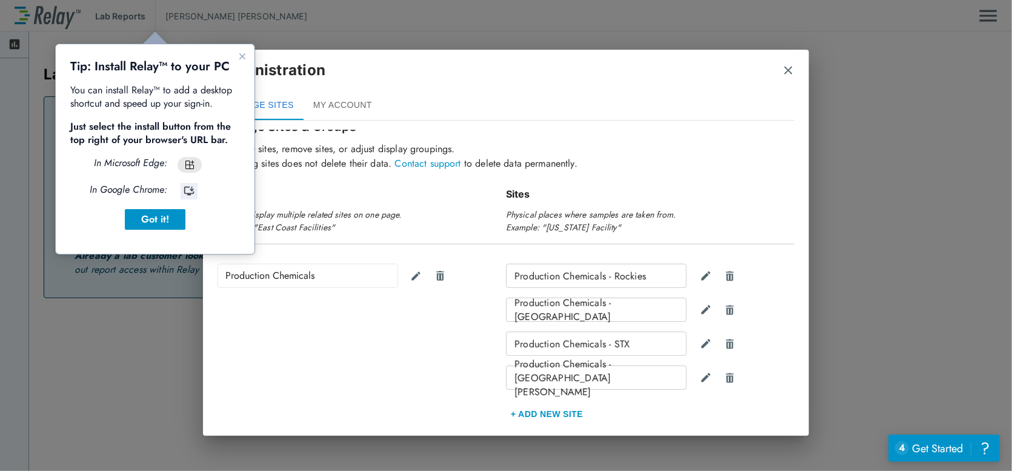
scroll to position [89, 0]
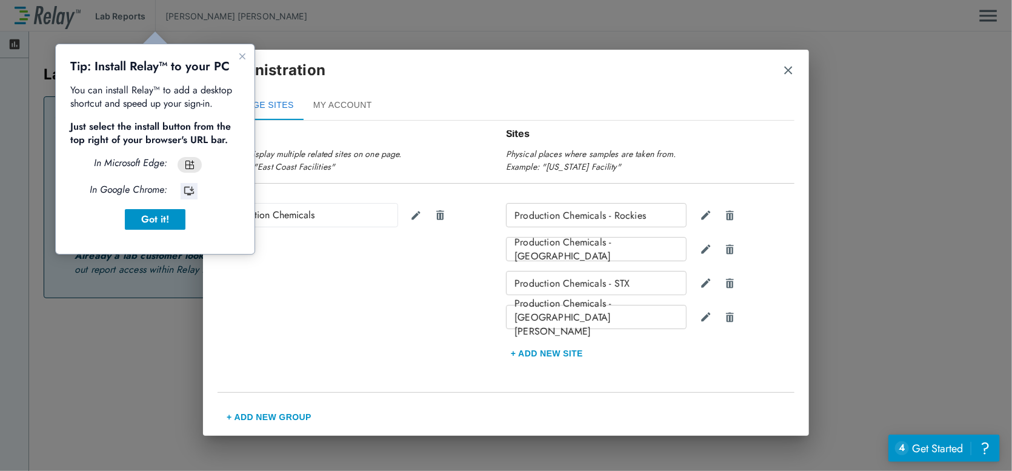
click at [327, 213] on div "Production Chemicals" at bounding box center [308, 215] width 181 height 24
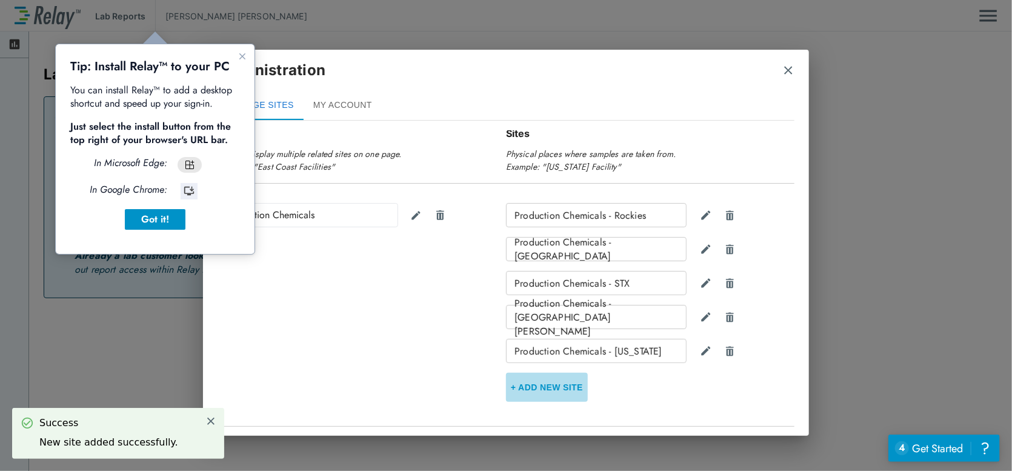
click at [565, 385] on button "+ Add new Site" at bounding box center [547, 387] width 82 height 29
click at [583, 386] on input "Site Name" at bounding box center [596, 385] width 180 height 24
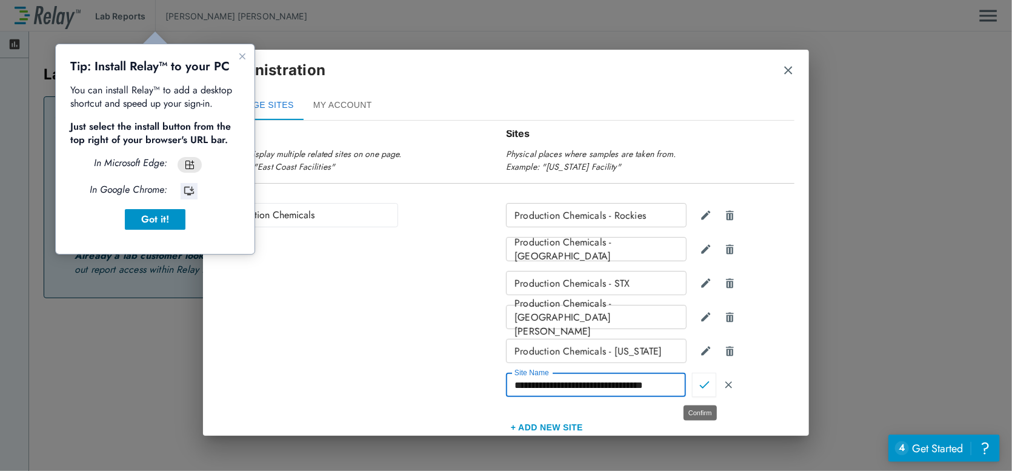
type input "**********"
click at [693, 383] on button "Confirm" at bounding box center [704, 385] width 24 height 24
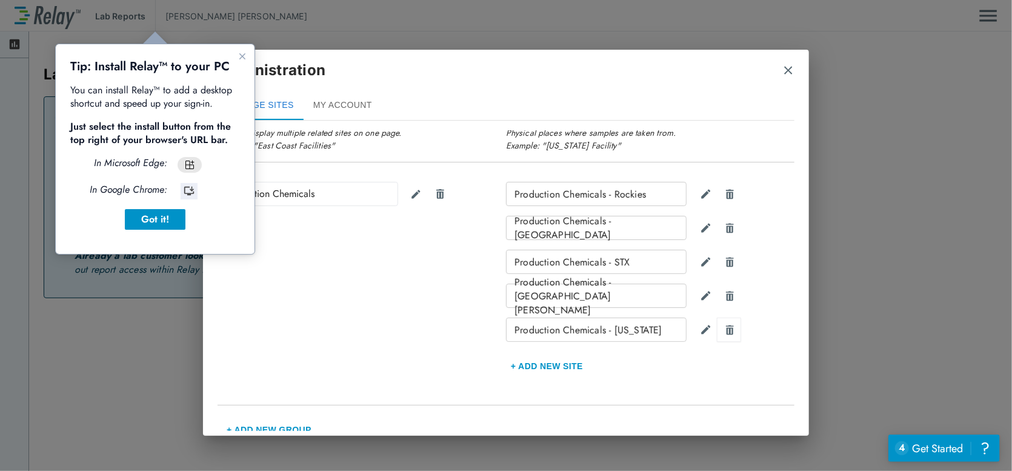
scroll to position [122, 0]
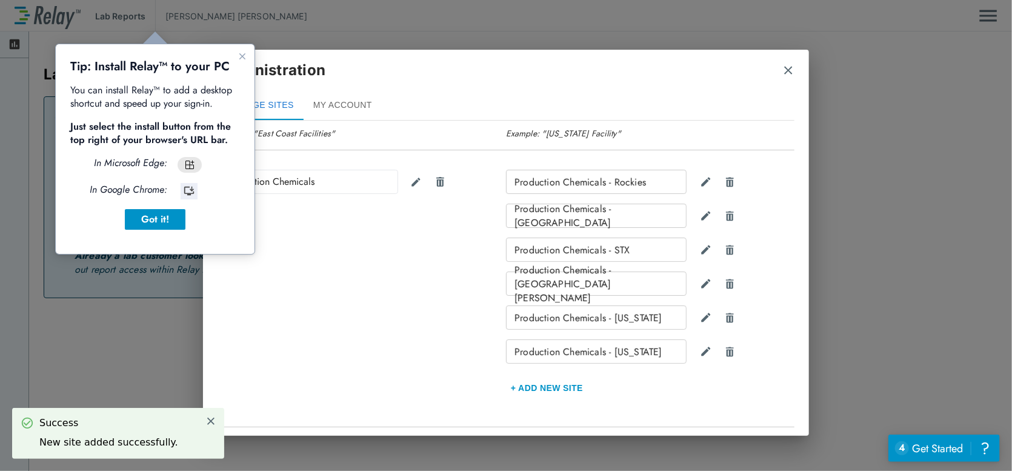
click at [561, 388] on button "+ Add new Site" at bounding box center [547, 387] width 82 height 29
click at [657, 390] on input "Site Name" at bounding box center [596, 385] width 180 height 24
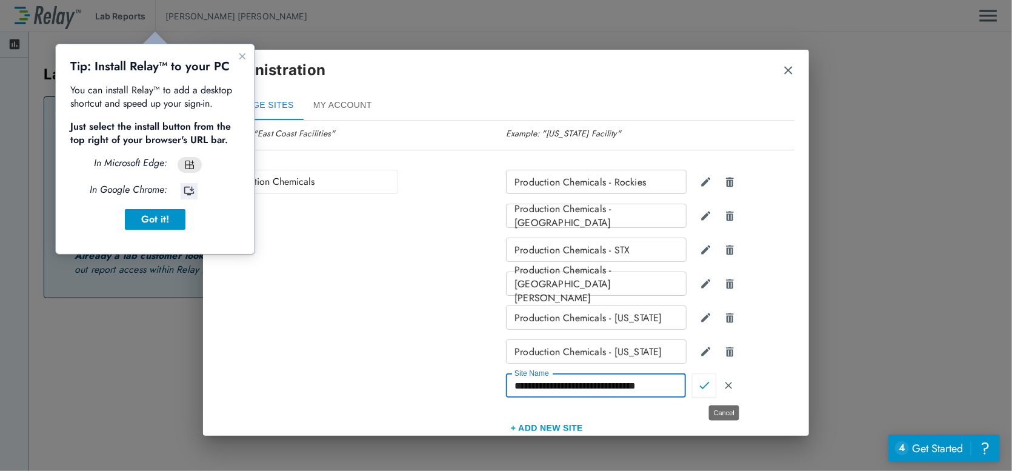
type input "**********"
click at [701, 387] on img "Confirm" at bounding box center [705, 385] width 10 height 11
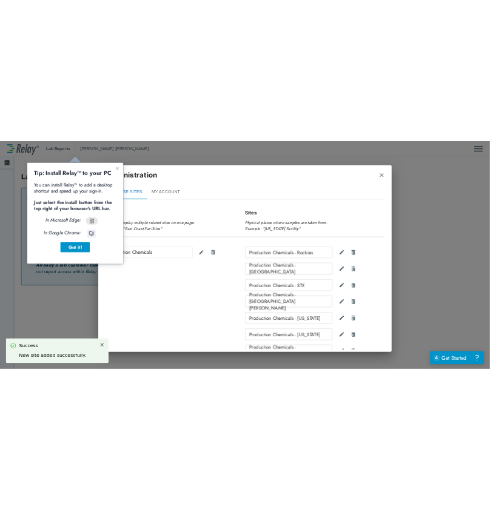
scroll to position [0, 0]
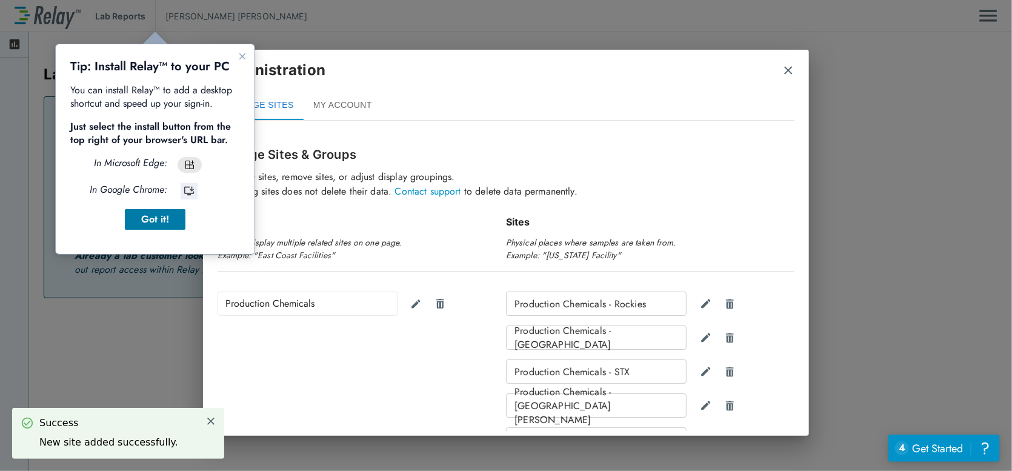
click at [142, 223] on div "Got it!" at bounding box center [154, 219] width 41 height 15
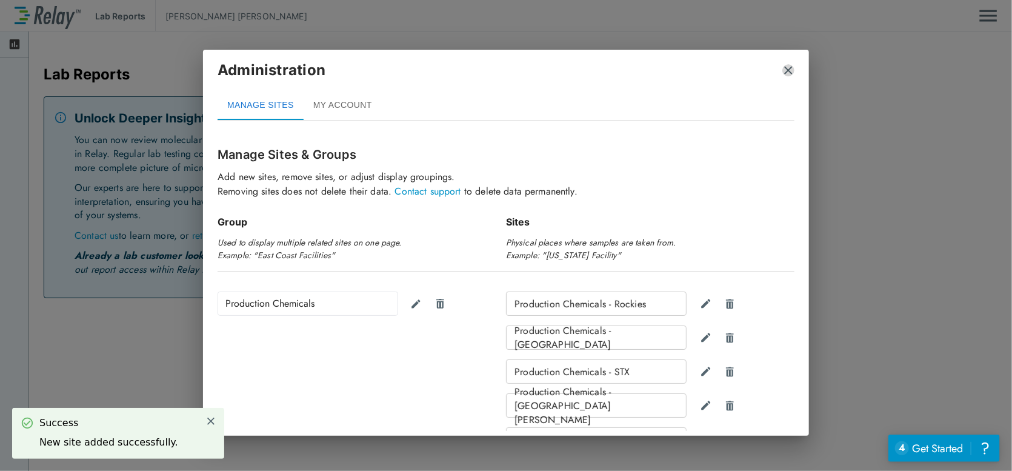
click at [785, 71] on img "close" at bounding box center [789, 70] width 12 height 12
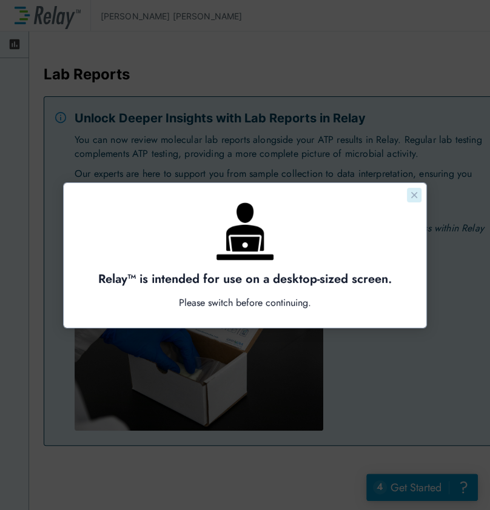
click at [415, 196] on icon "Close guide" at bounding box center [414, 195] width 10 height 10
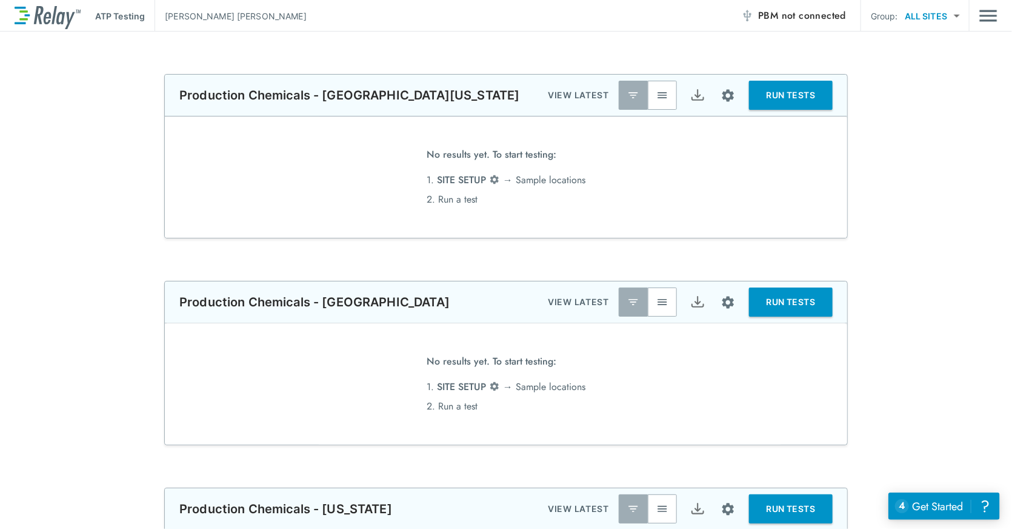
click at [490, 93] on img "Export" at bounding box center [697, 95] width 15 height 15
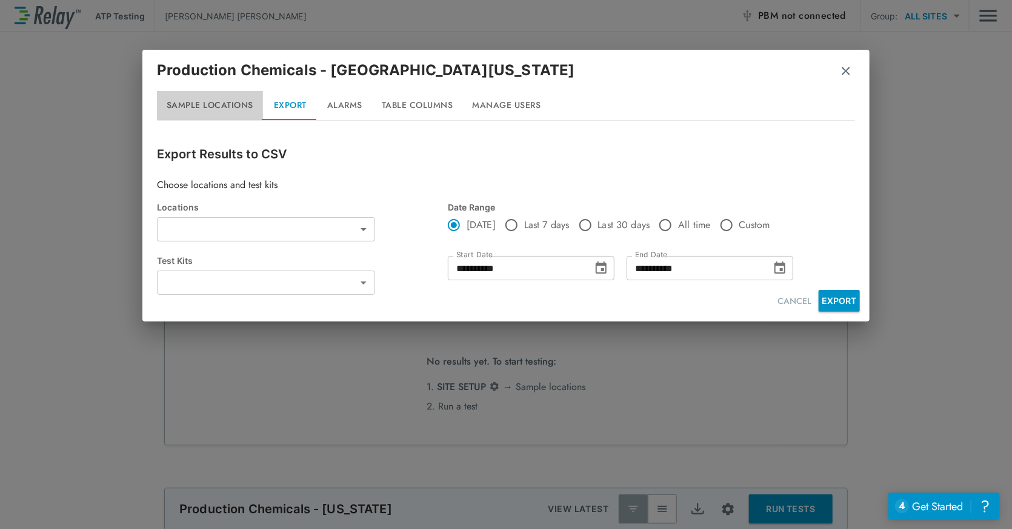
click at [221, 103] on button "Sample Locations" at bounding box center [210, 105] width 106 height 29
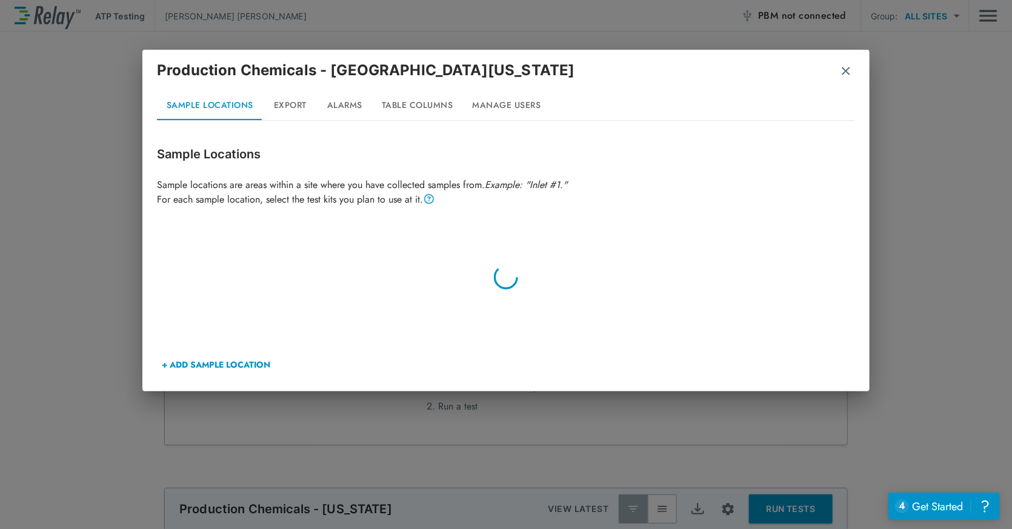
click at [424, 102] on button "Table Columns" at bounding box center [417, 105] width 91 height 29
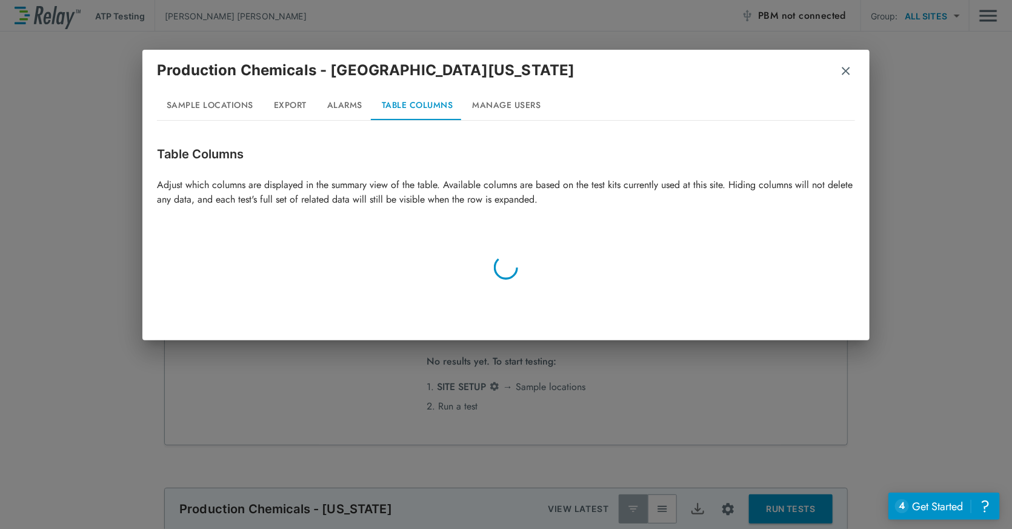
click at [486, 101] on button "Manage Users" at bounding box center [507, 105] width 88 height 29
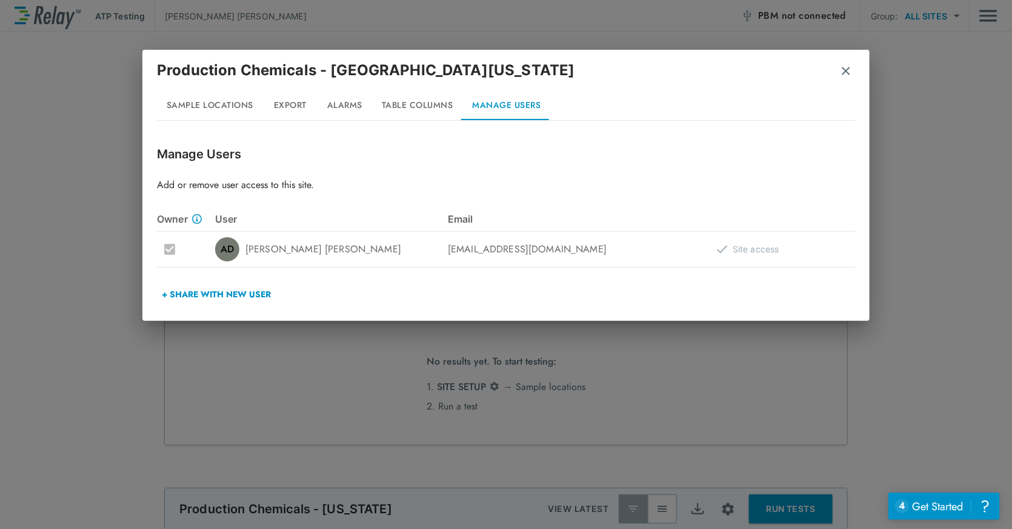
click at [235, 294] on button "+ Share with New User" at bounding box center [216, 293] width 119 height 29
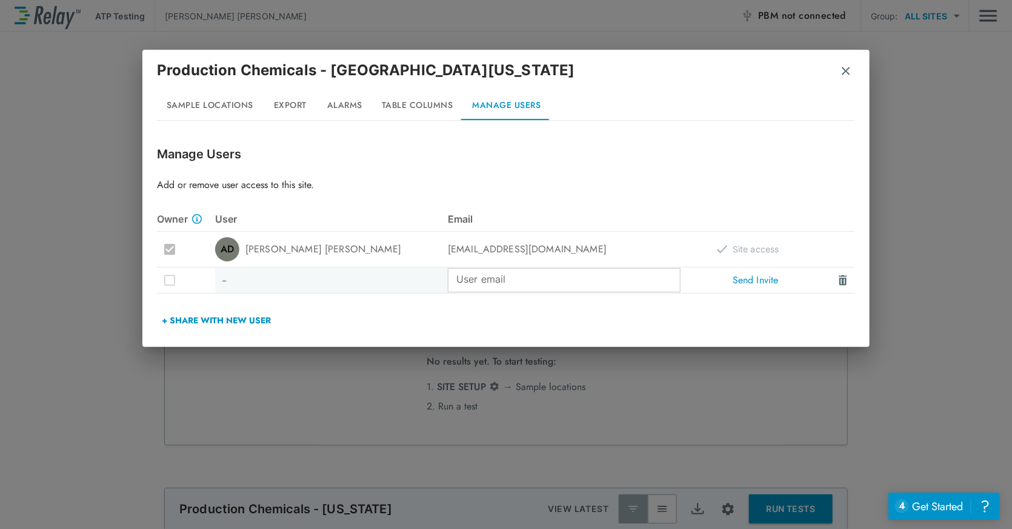
click at [479, 278] on input "User email" at bounding box center [564, 280] width 233 height 24
type input "**********"
click at [304, 279] on div "--" at bounding box center [331, 279] width 233 height 25
click at [490, 277] on button "Send Invite" at bounding box center [756, 280] width 58 height 24
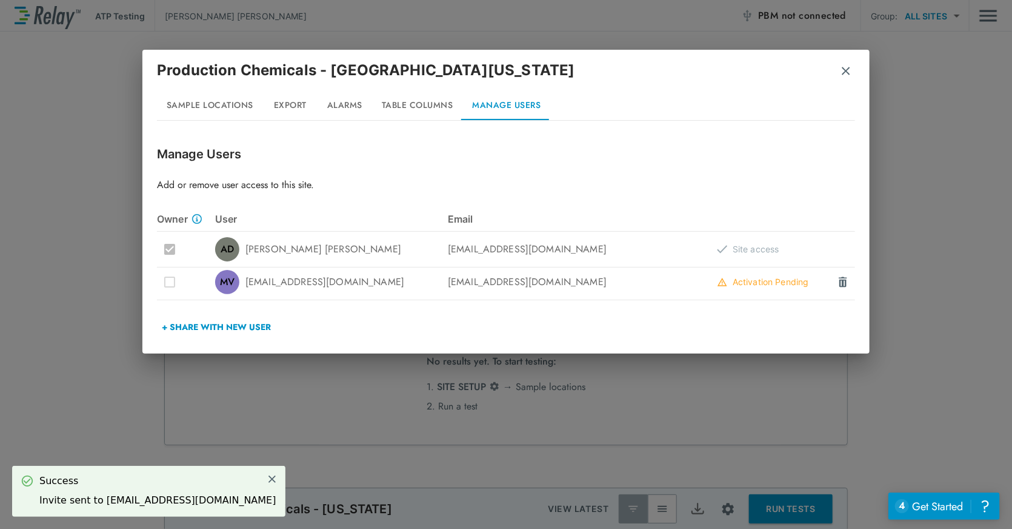
click at [490, 70] on img "button" at bounding box center [846, 71] width 12 height 12
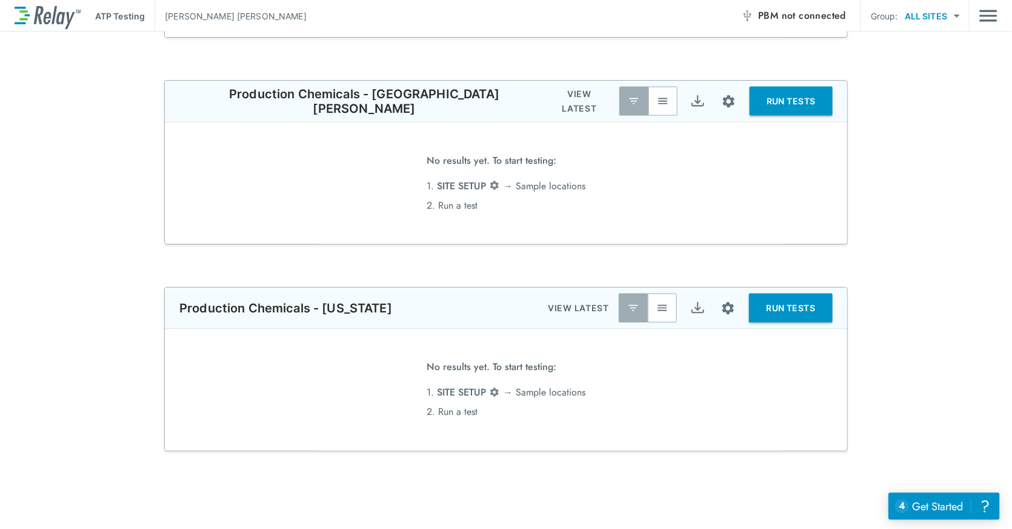
scroll to position [676, 0]
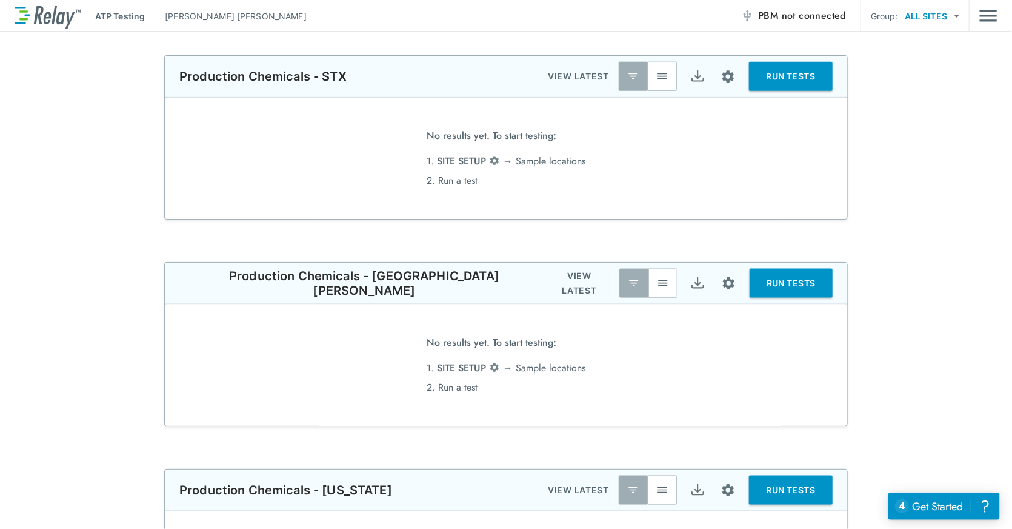
click at [490, 16] on div "ATP Testing Adrian Druba PBM not connected Group: ALL SITES ********* ​" at bounding box center [506, 16] width 983 height 32
click at [490, 17] on img "Main menu" at bounding box center [989, 15] width 18 height 23
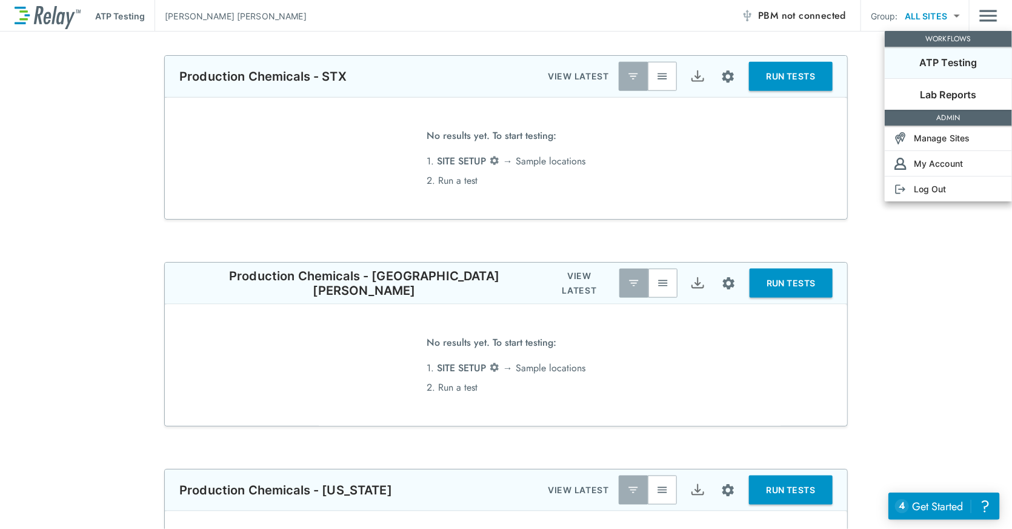
click at [490, 18] on div at bounding box center [506, 264] width 1012 height 529
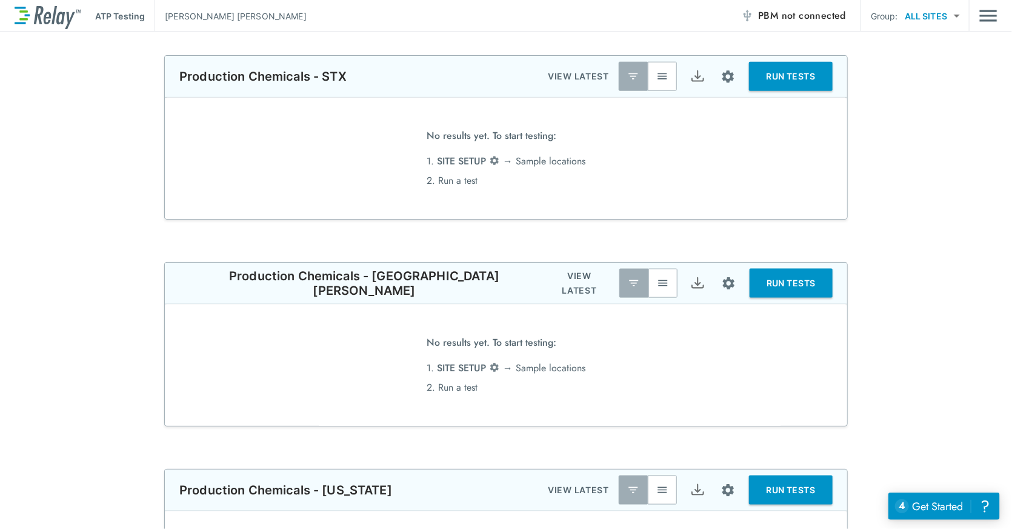
click at [490, 18] on img "Main menu" at bounding box center [989, 15] width 18 height 23
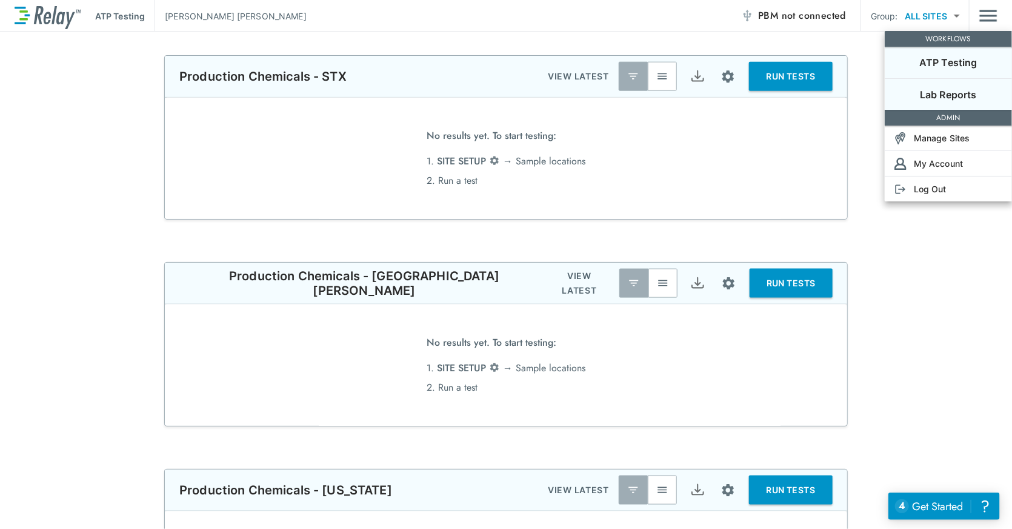
click at [490, 90] on p "Lab Reports" at bounding box center [948, 94] width 57 height 15
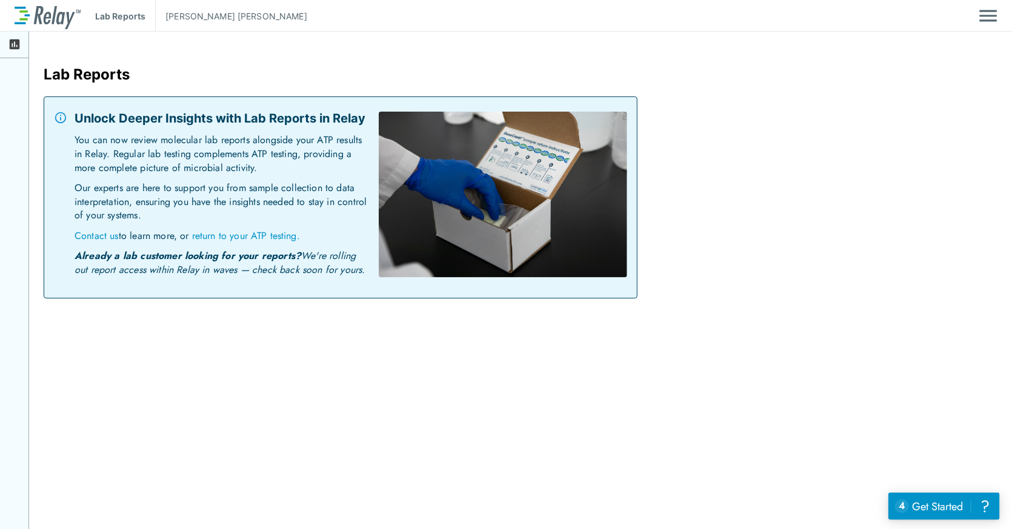
click at [18, 44] on icon at bounding box center [15, 44] width 10 height 10
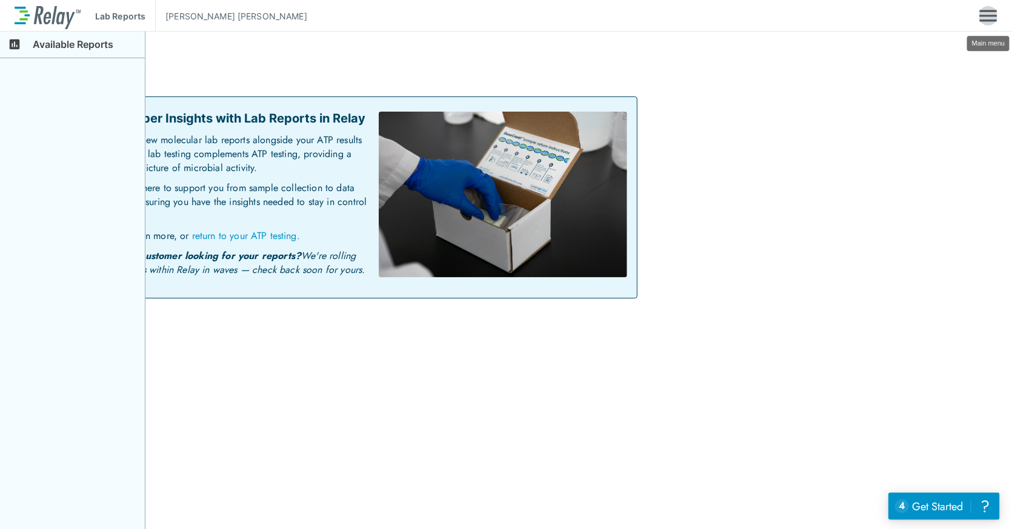
click at [490, 18] on img "Main menu" at bounding box center [989, 15] width 18 height 23
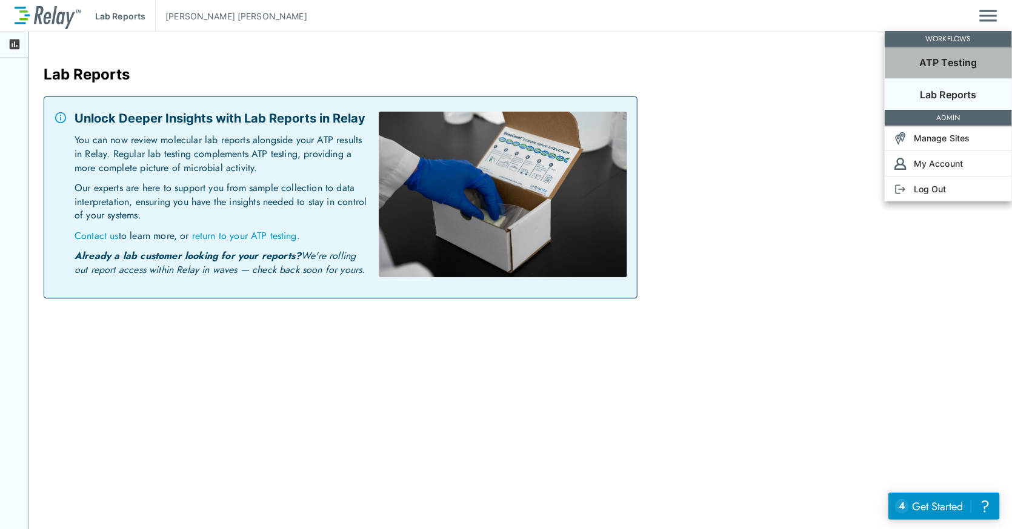
click at [490, 67] on p "ATP Testing" at bounding box center [949, 62] width 58 height 15
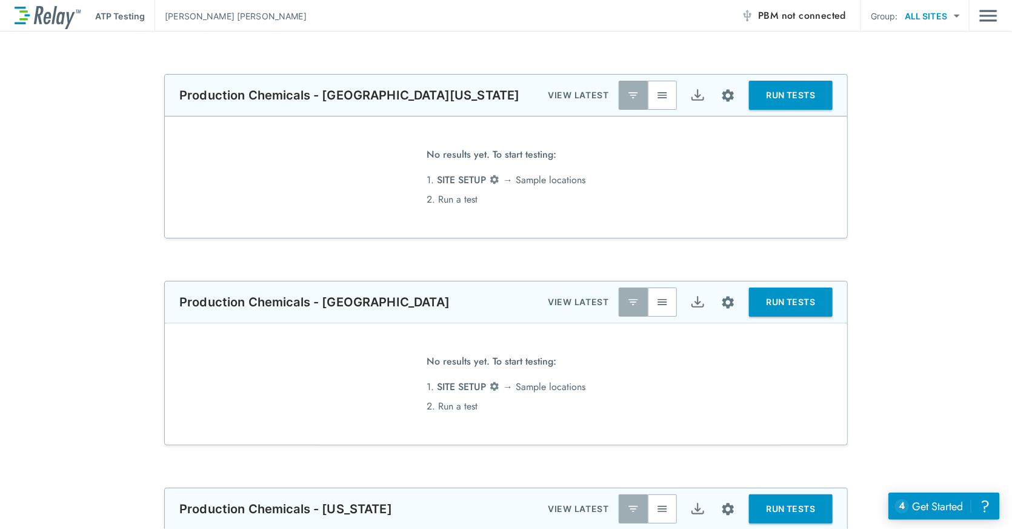
click at [490, 90] on img "Site setup" at bounding box center [728, 95] width 15 height 15
click at [490, 121] on p "Sample locations" at bounding box center [692, 122] width 67 height 13
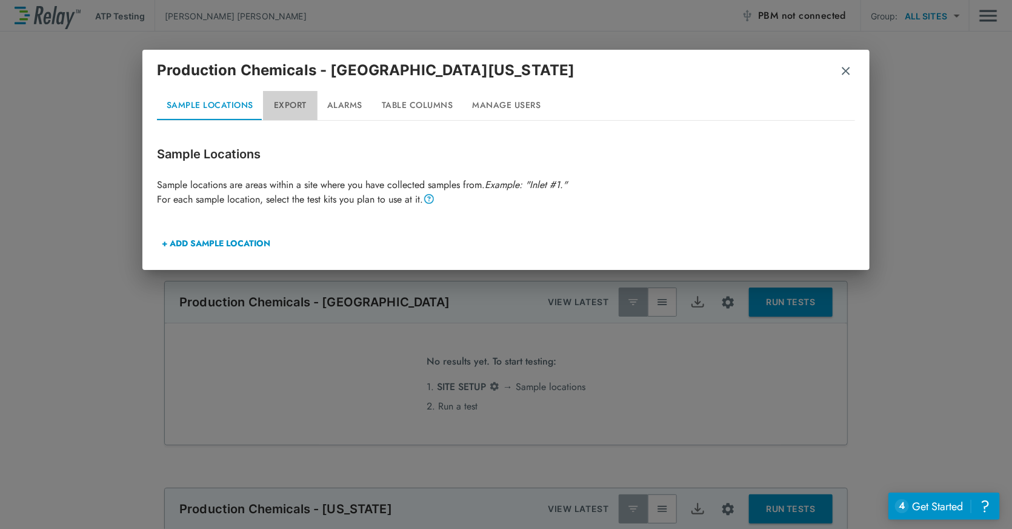
click at [300, 104] on button "Export" at bounding box center [290, 105] width 55 height 29
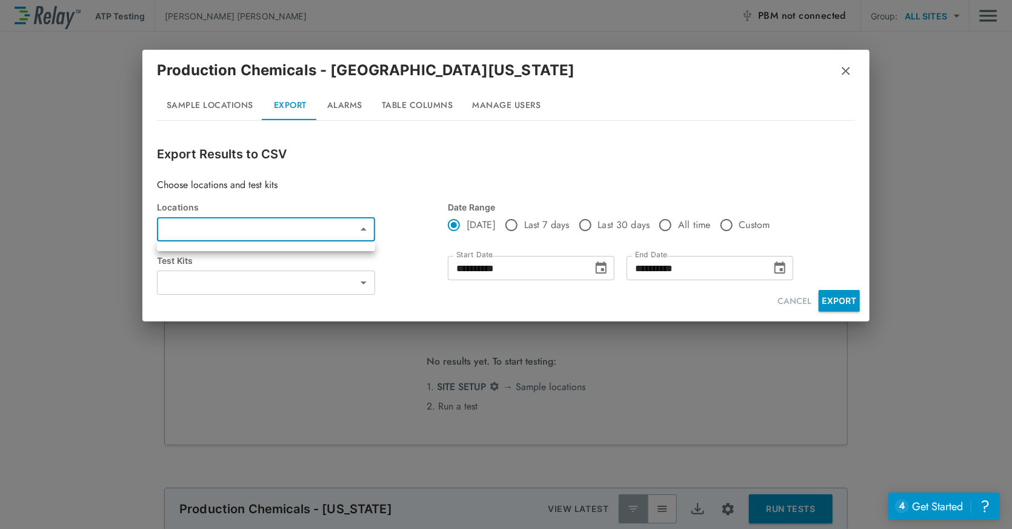
click at [355, 226] on body "**********" at bounding box center [506, 264] width 1012 height 529
click at [363, 227] on div at bounding box center [506, 264] width 1012 height 529
click at [409, 167] on div "**********" at bounding box center [506, 227] width 698 height 164
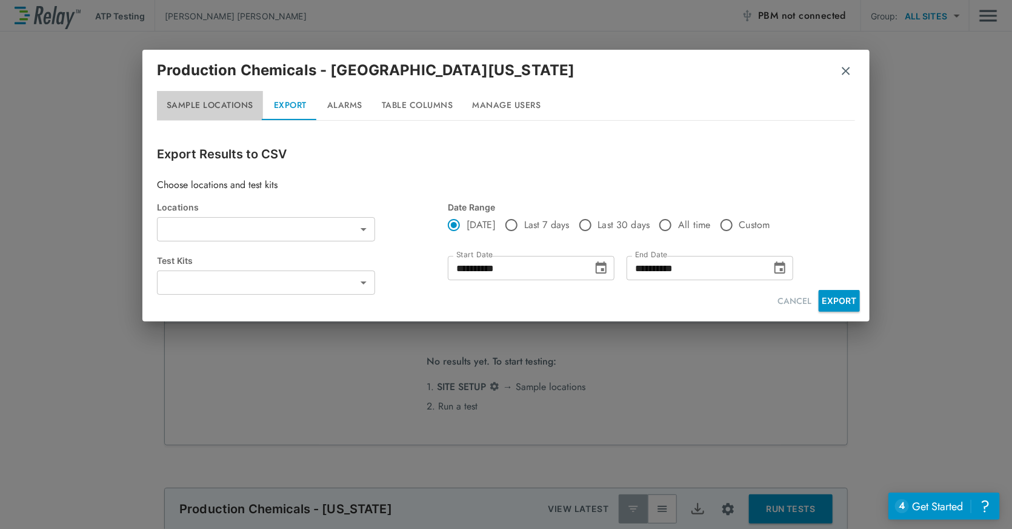
click at [234, 105] on button "Sample Locations" at bounding box center [210, 105] width 106 height 29
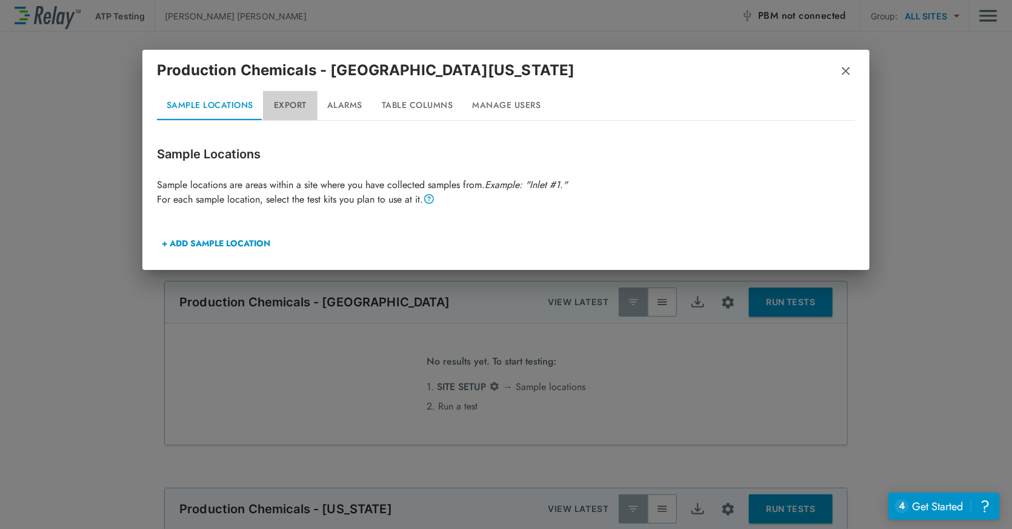
click at [293, 106] on button "Export" at bounding box center [290, 105] width 55 height 29
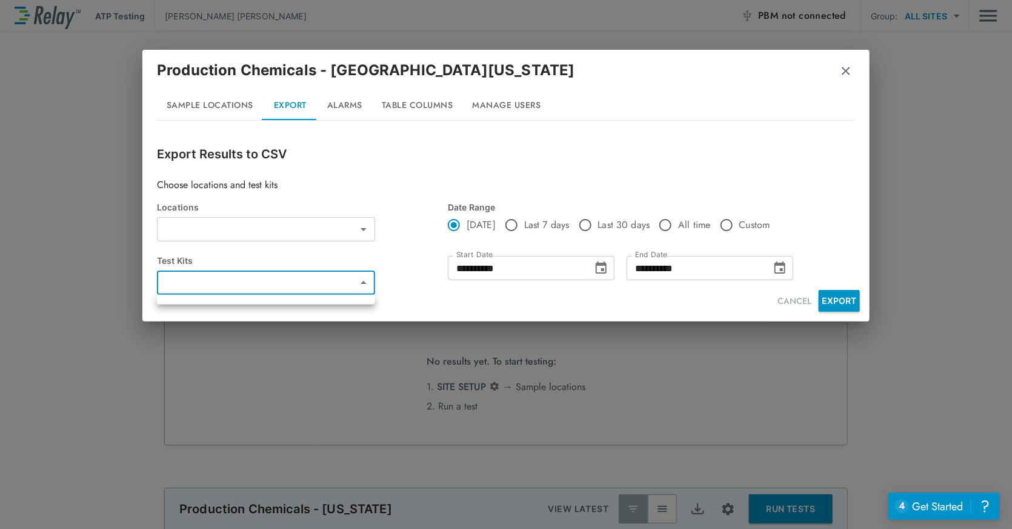
click at [257, 277] on body "**********" at bounding box center [506, 264] width 1012 height 529
click at [291, 278] on div at bounding box center [506, 264] width 1012 height 529
click at [363, 276] on body "**********" at bounding box center [506, 264] width 1012 height 529
click at [363, 276] on div at bounding box center [506, 264] width 1012 height 529
click at [413, 107] on button "Table Columns" at bounding box center [417, 105] width 91 height 29
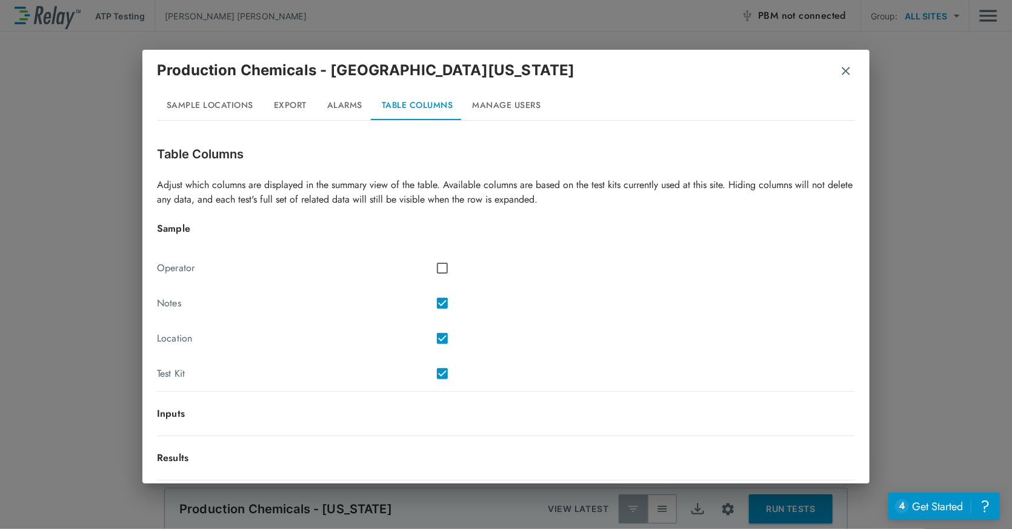
click at [174, 413] on p "Inputs" at bounding box center [506, 413] width 698 height 15
click at [478, 108] on button "Manage Users" at bounding box center [507, 105] width 88 height 29
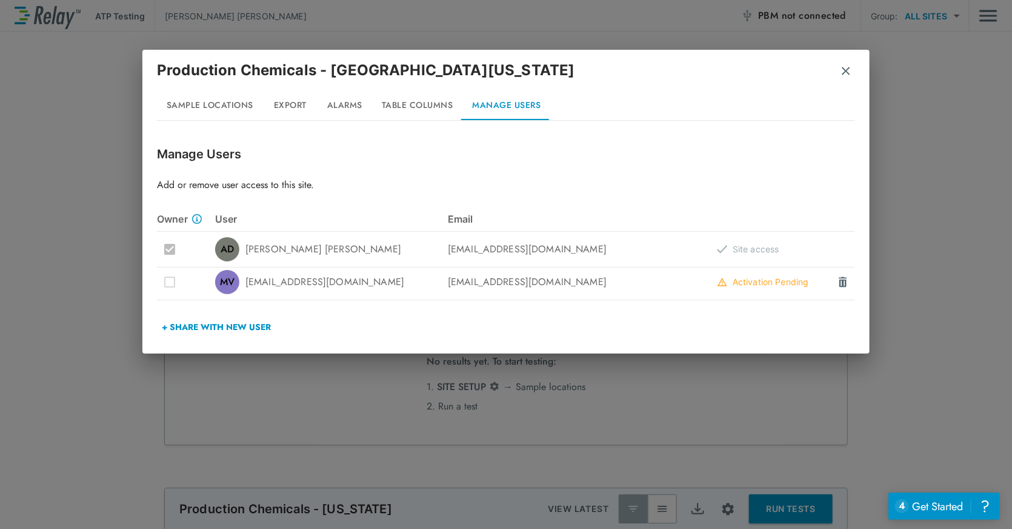
click at [490, 75] on img "button" at bounding box center [846, 71] width 12 height 12
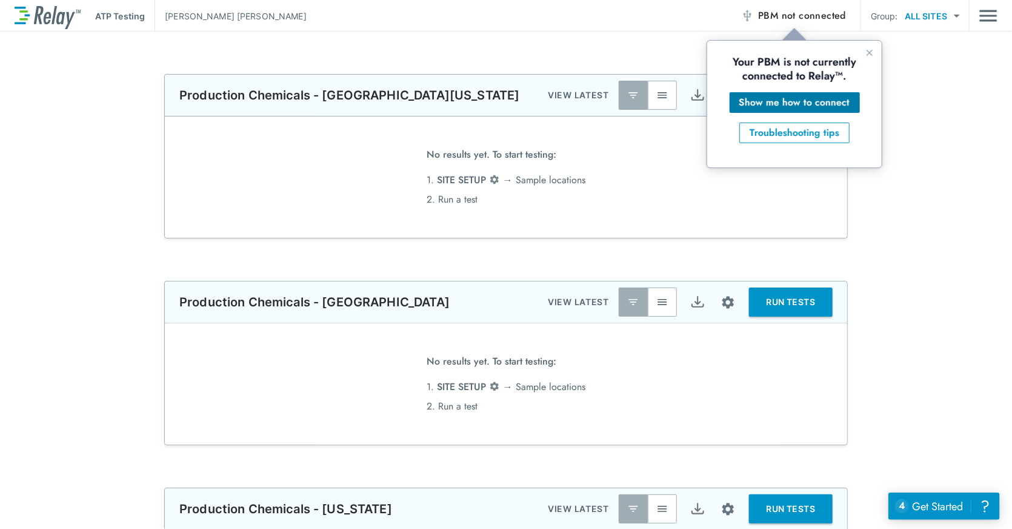
click at [490, 101] on div "Show me how to connect" at bounding box center [794, 102] width 111 height 15
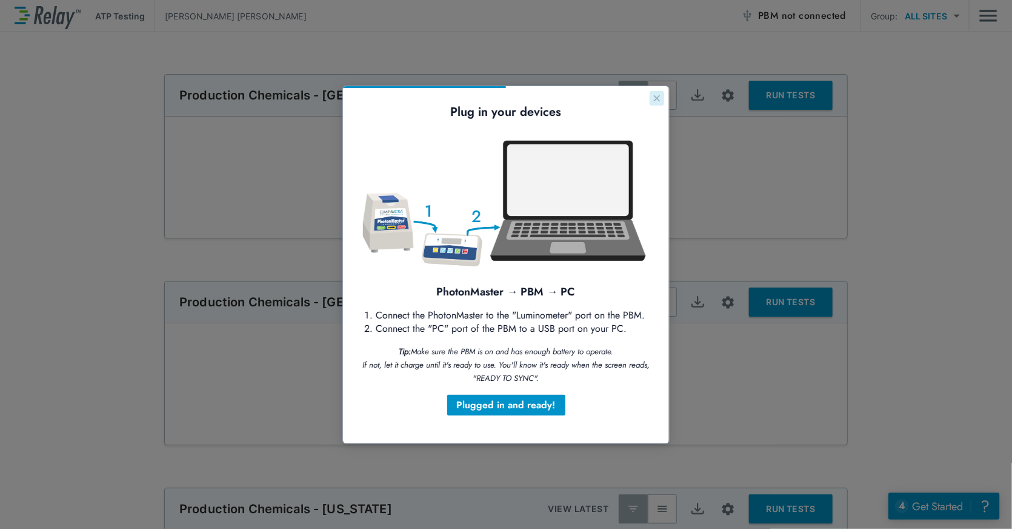
click at [490, 98] on icon "Close guide" at bounding box center [657, 98] width 10 height 10
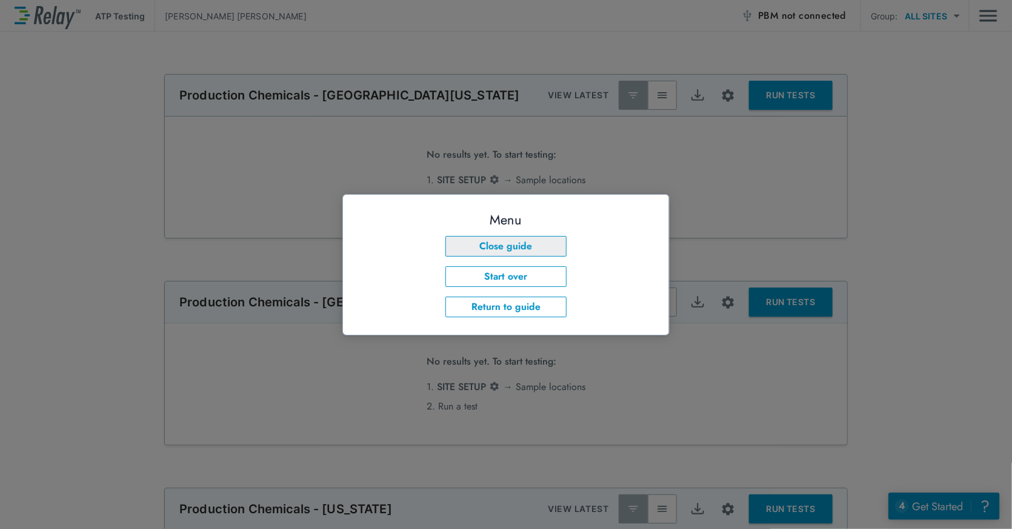
click at [490, 242] on button "Close guide" at bounding box center [505, 245] width 121 height 21
